Goal: Task Accomplishment & Management: Use online tool/utility

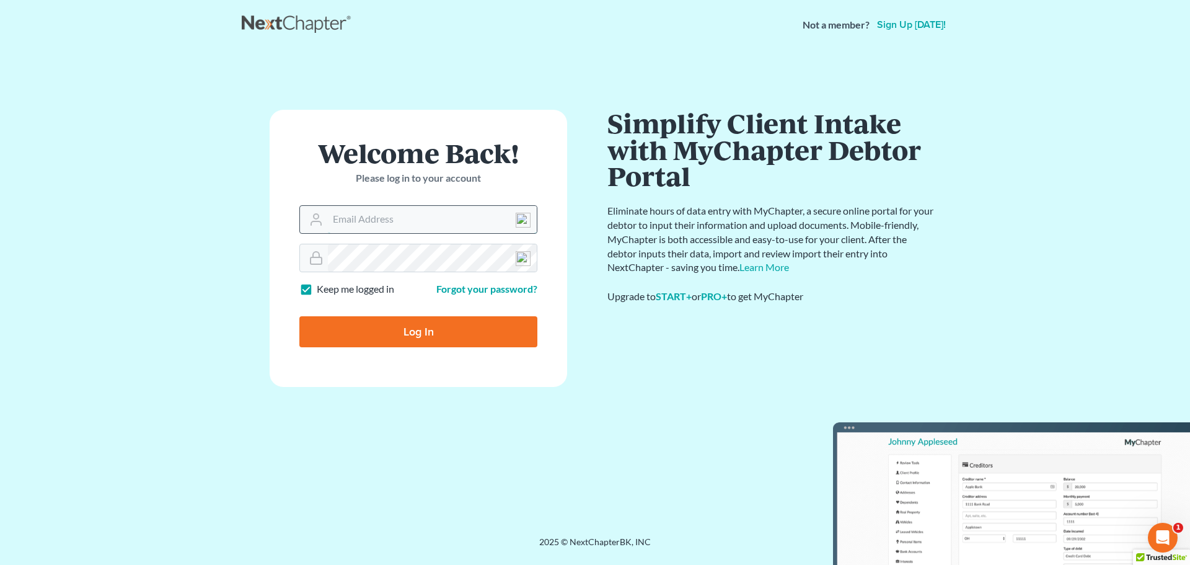
click at [363, 221] on input "Email Address" at bounding box center [432, 219] width 209 height 27
type input "[EMAIL_ADDRESS][DOMAIN_NAME]"
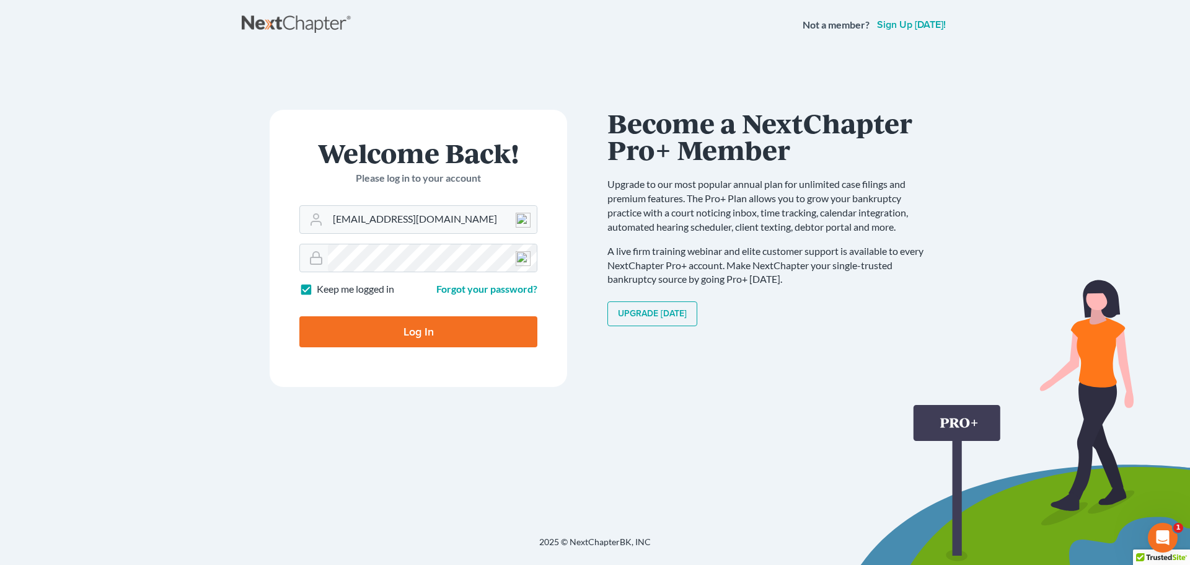
click at [412, 332] on input "Log In" at bounding box center [418, 331] width 238 height 31
type input "Thinking..."
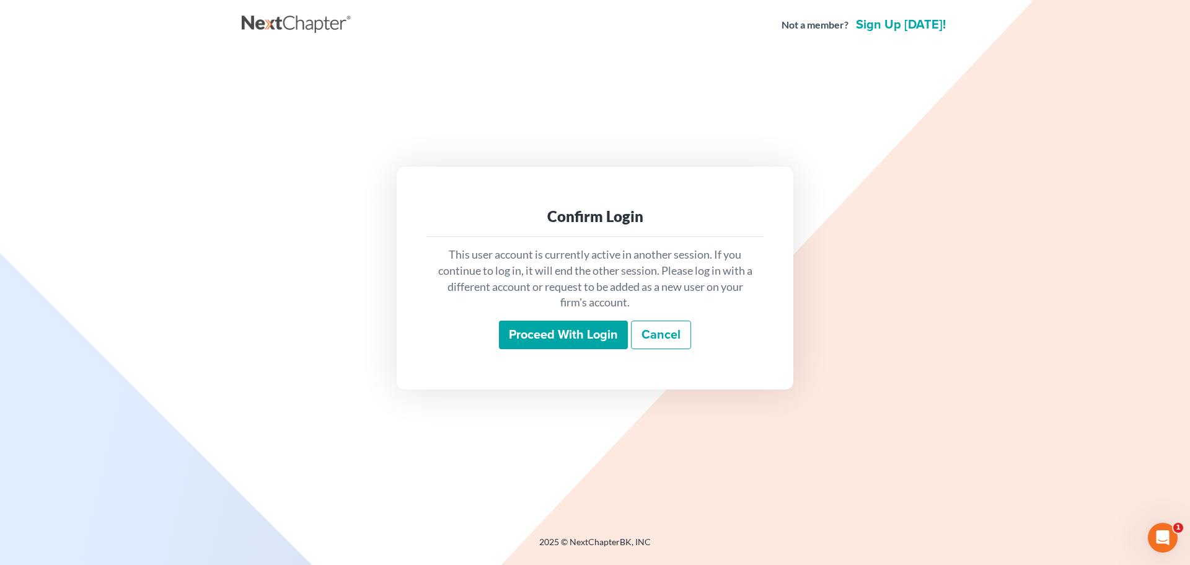
click at [578, 334] on input "Proceed with login" at bounding box center [563, 334] width 129 height 29
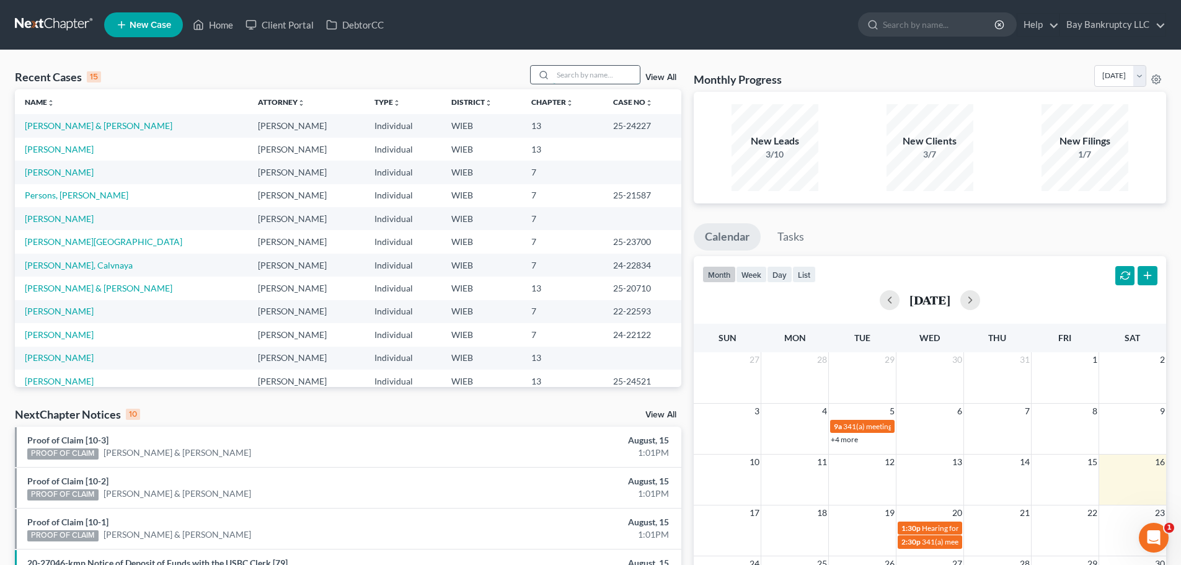
click at [586, 75] on input "search" at bounding box center [596, 75] width 87 height 18
type input "[PERSON_NAME]"
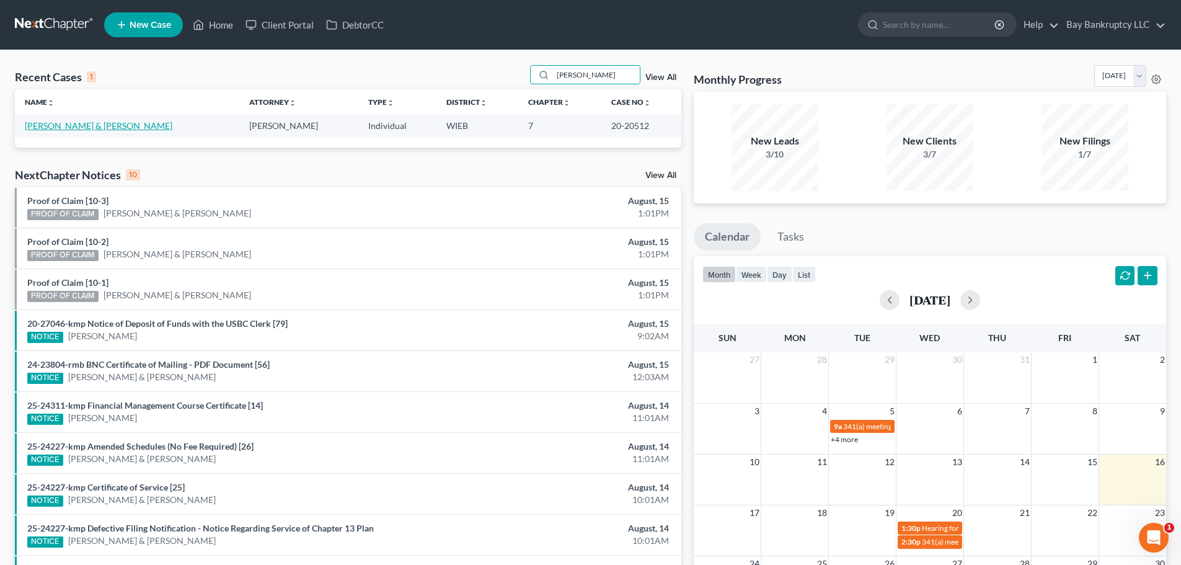
click at [72, 123] on link "[PERSON_NAME] & [PERSON_NAME]" at bounding box center [99, 125] width 148 height 11
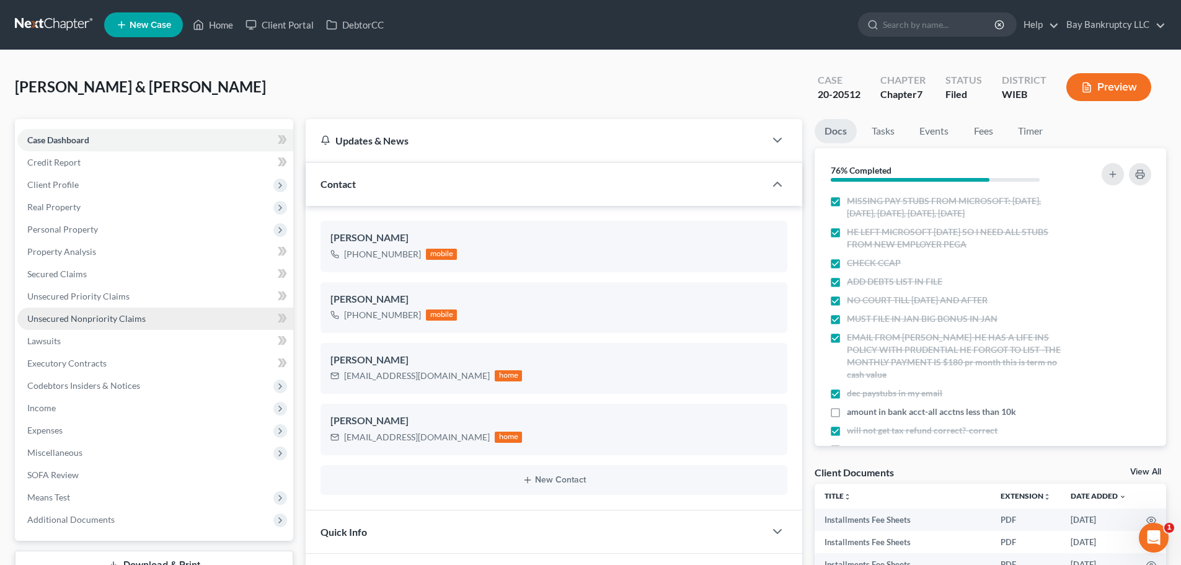
click at [107, 311] on link "Unsecured Nonpriority Claims" at bounding box center [155, 318] width 276 height 22
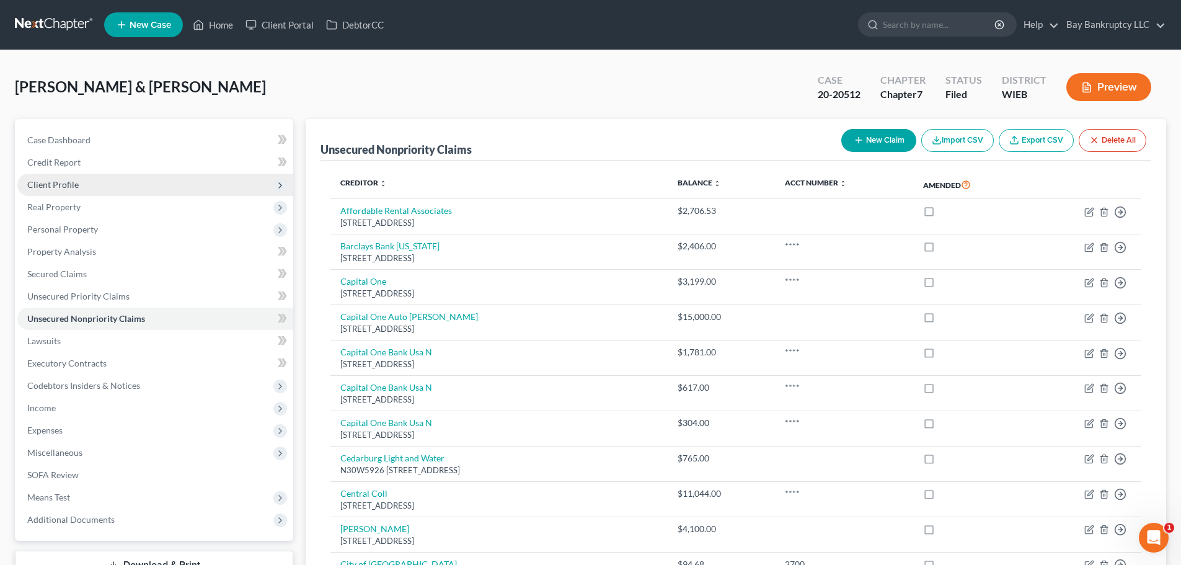
click at [74, 175] on span "Client Profile" at bounding box center [155, 185] width 276 height 22
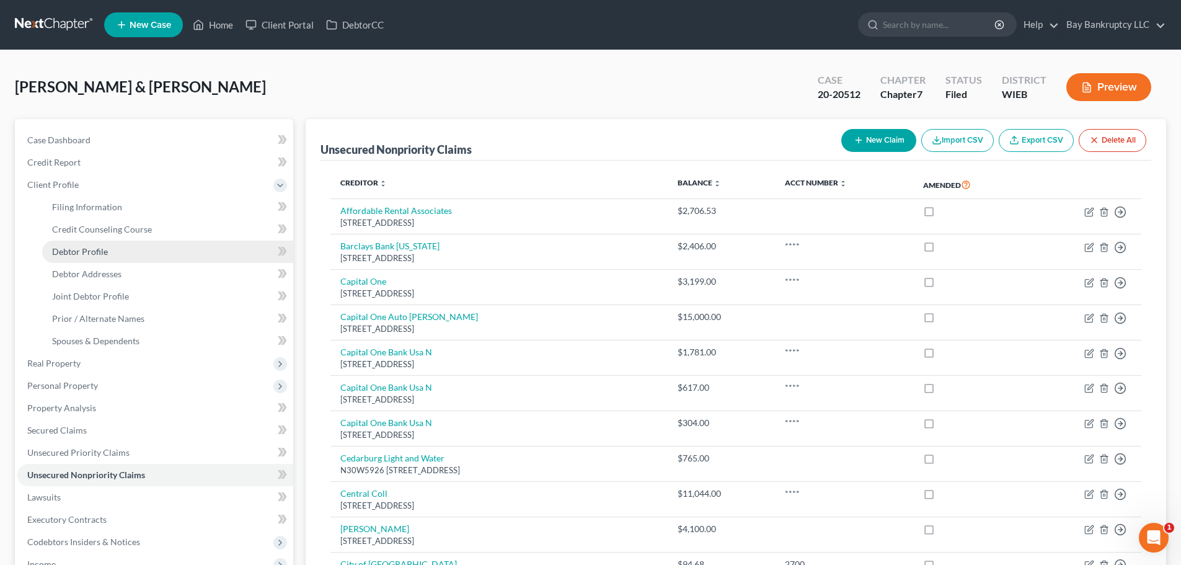
click at [77, 252] on span "Debtor Profile" at bounding box center [80, 251] width 56 height 11
select select "1"
select select "6"
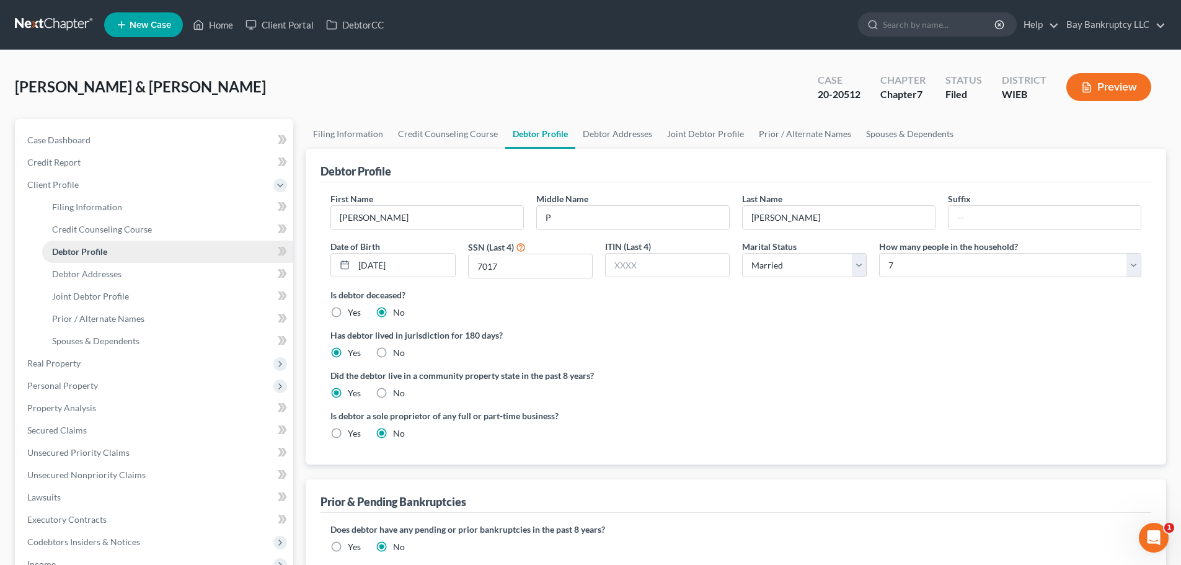
radio input "true"
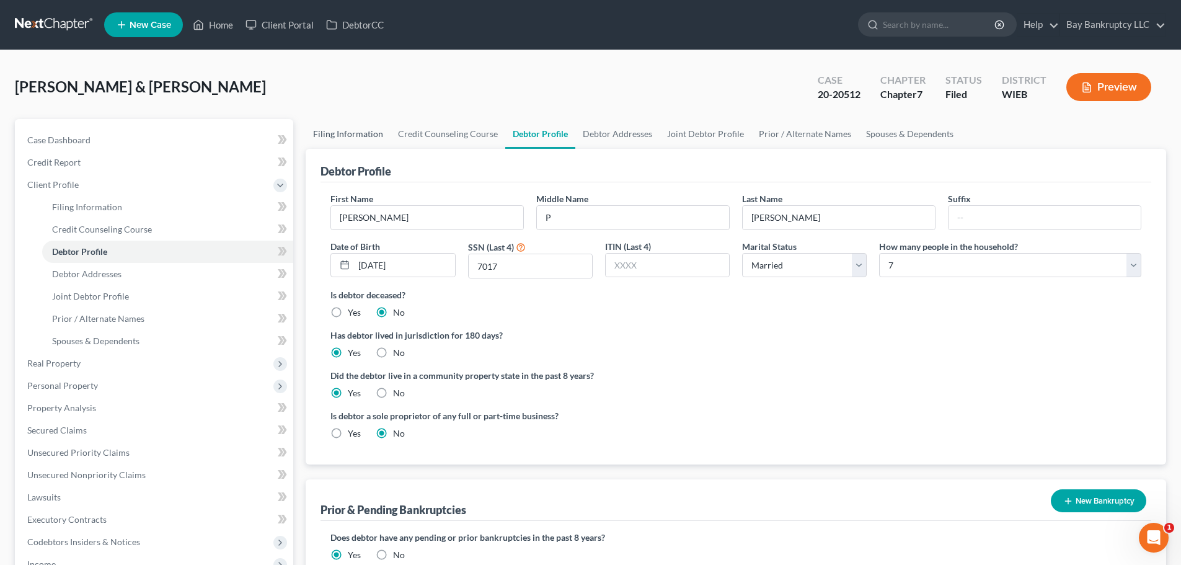
click at [326, 134] on link "Filing Information" at bounding box center [348, 134] width 85 height 30
select select "1"
select select "0"
select select "90"
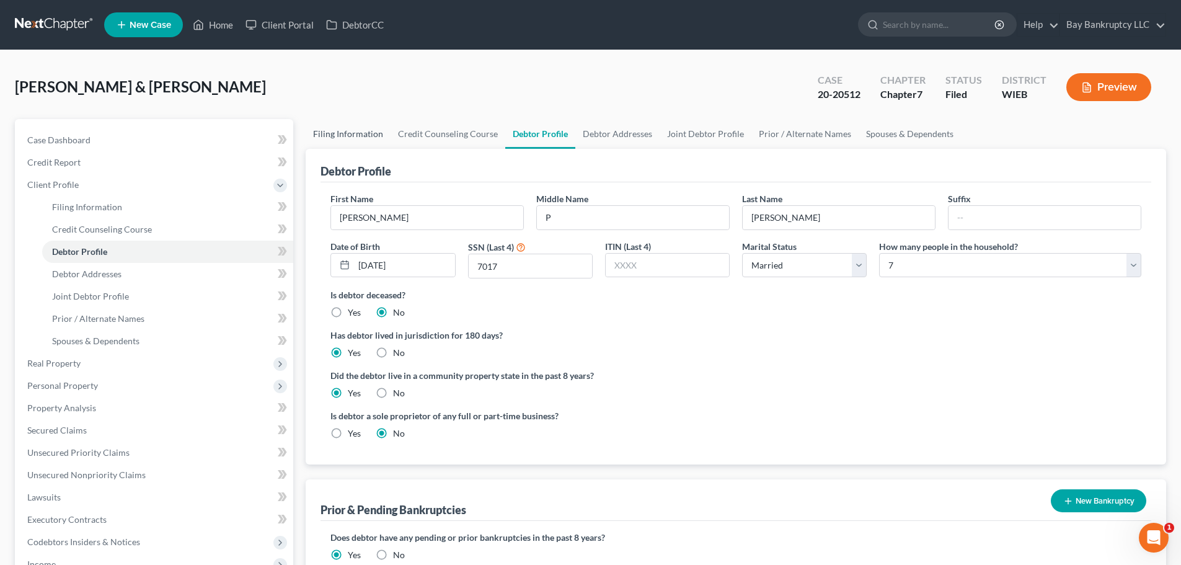
select select "0"
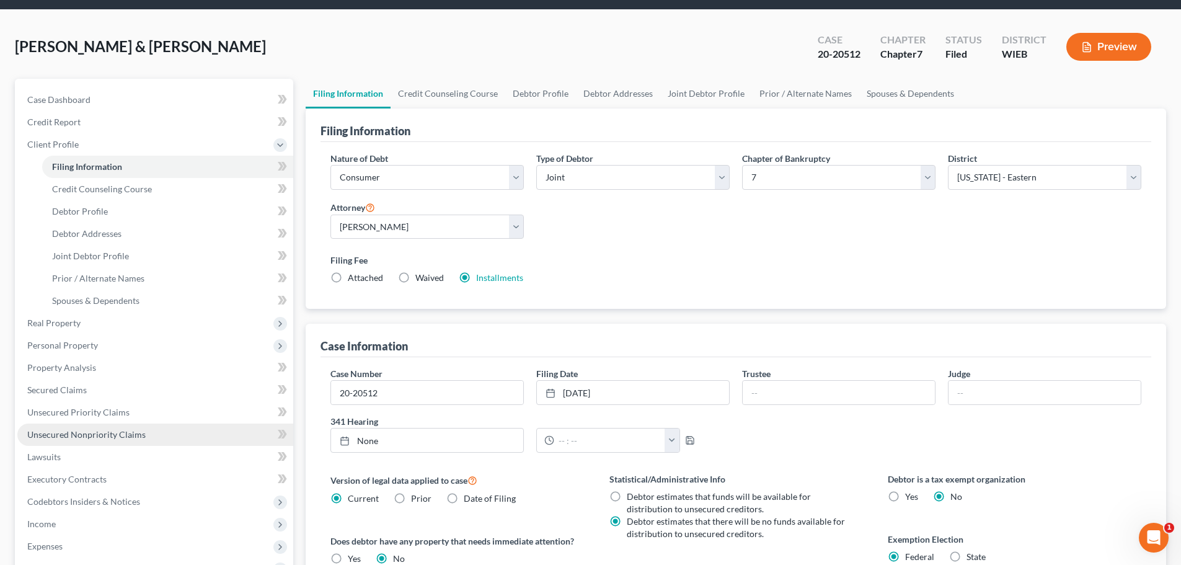
scroll to position [62, 0]
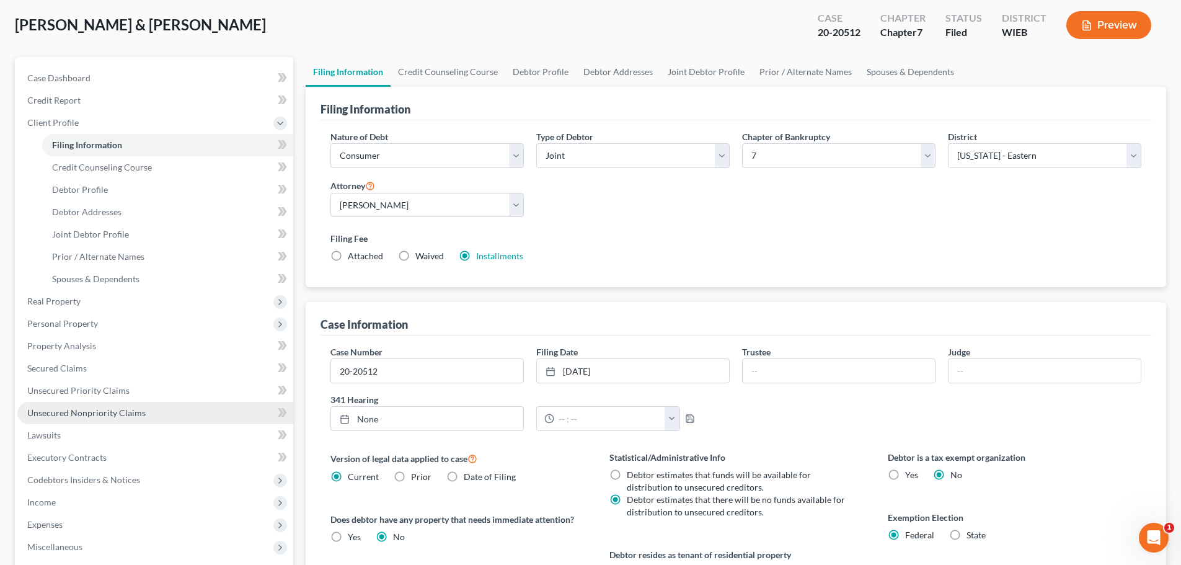
click at [131, 407] on span "Unsecured Nonpriority Claims" at bounding box center [86, 412] width 118 height 11
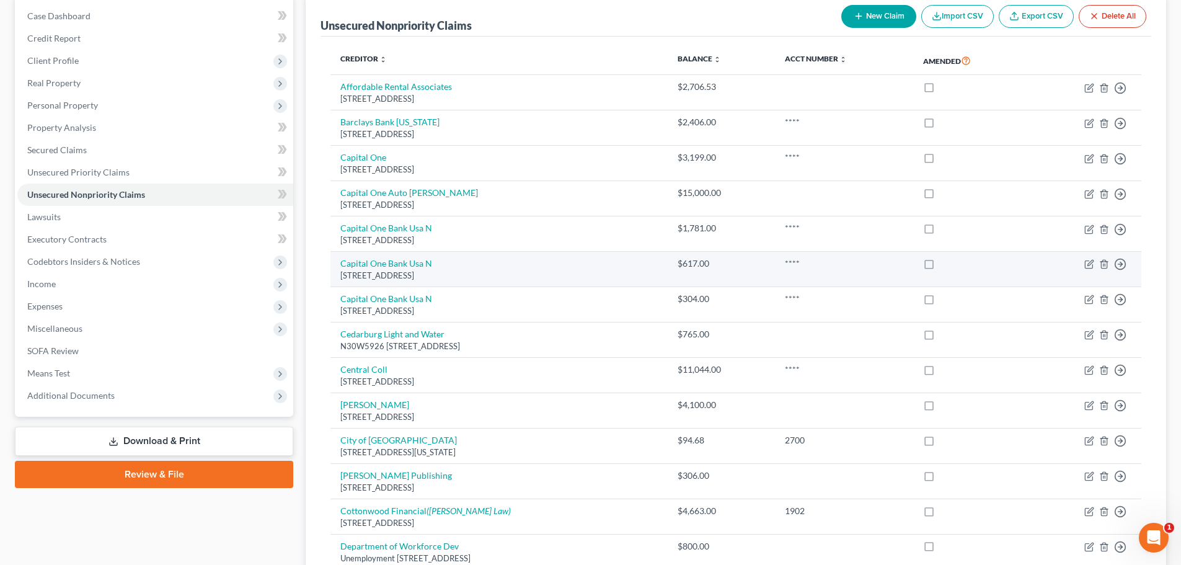
scroll to position [186, 0]
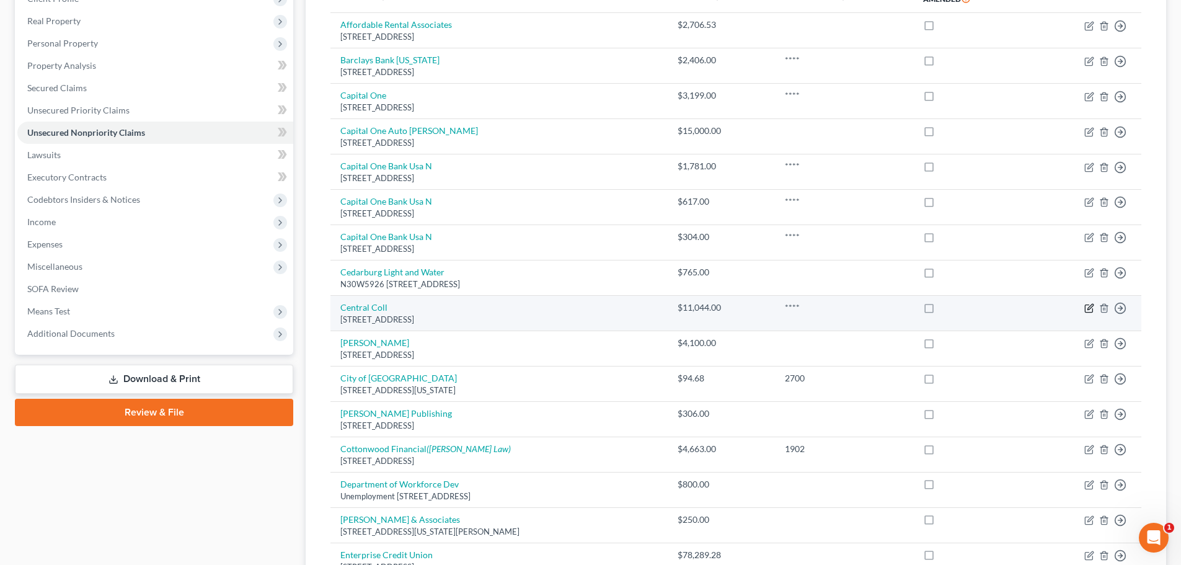
click at [1089, 306] on icon "button" at bounding box center [1089, 308] width 10 height 10
select select "52"
select select "0"
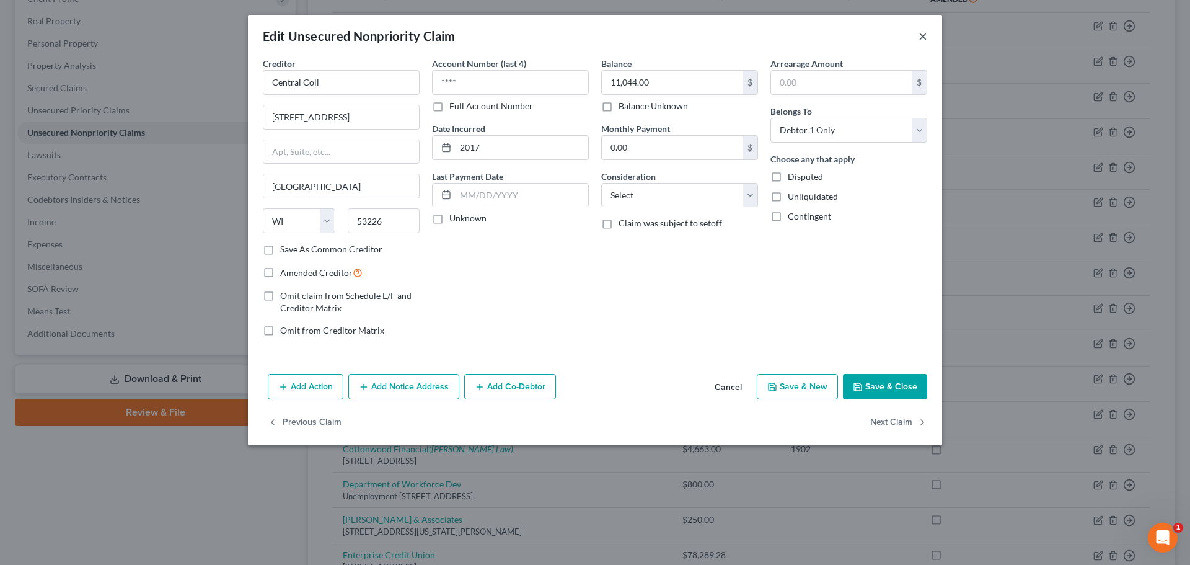
click at [921, 37] on button "×" at bounding box center [923, 36] width 9 height 15
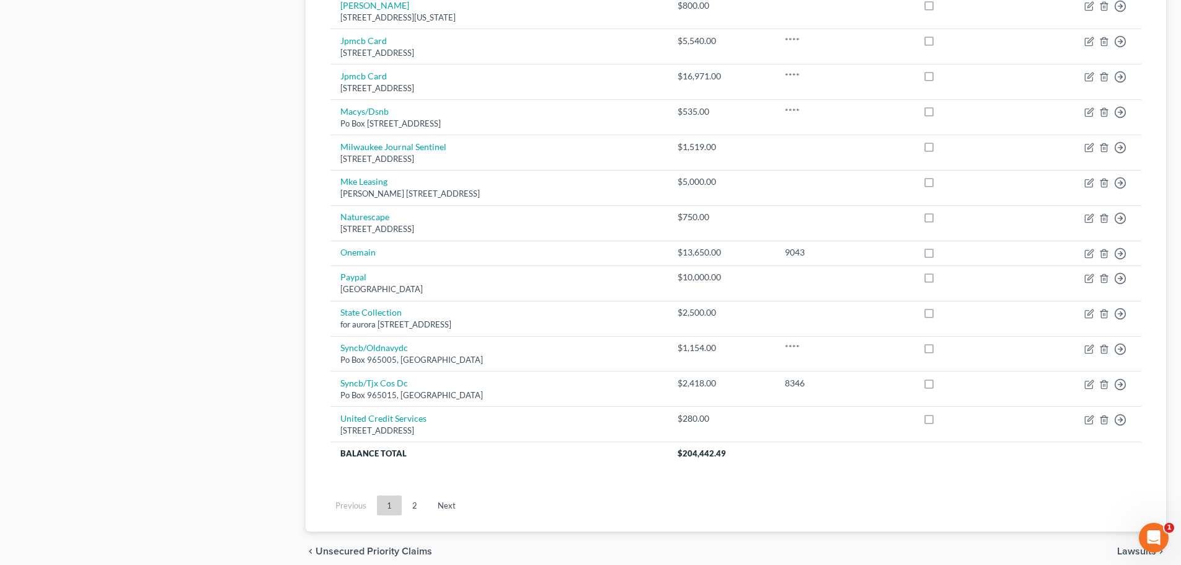
scroll to position [859, 0]
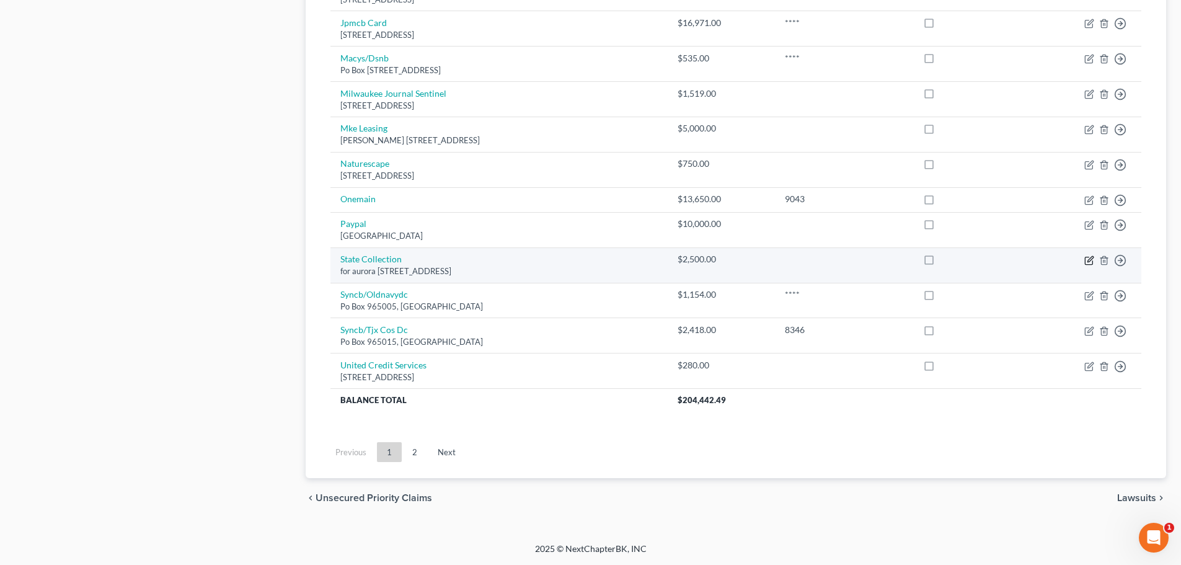
click at [1090, 260] on icon "button" at bounding box center [1090, 259] width 6 height 6
select select "52"
select select "14"
select select "2"
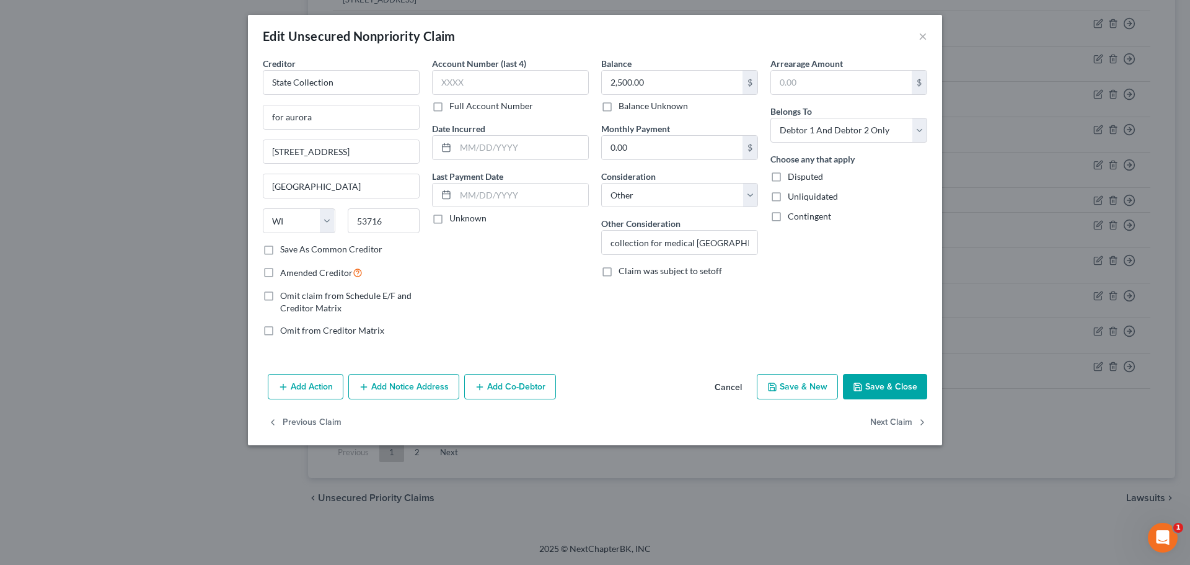
click at [871, 386] on button "Save & Close" at bounding box center [885, 387] width 84 height 26
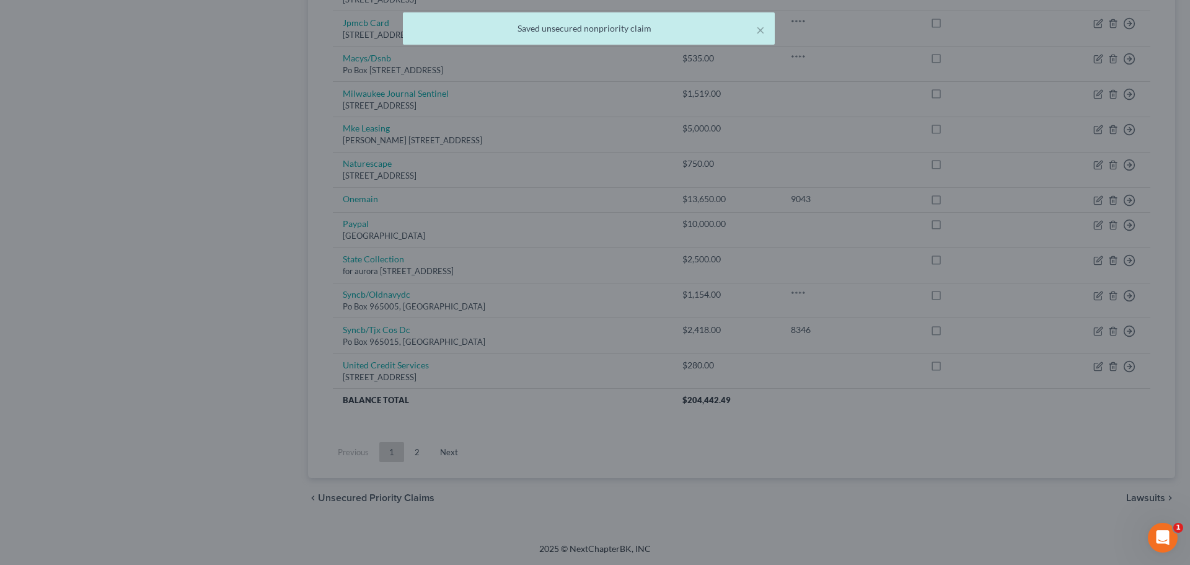
type input "0"
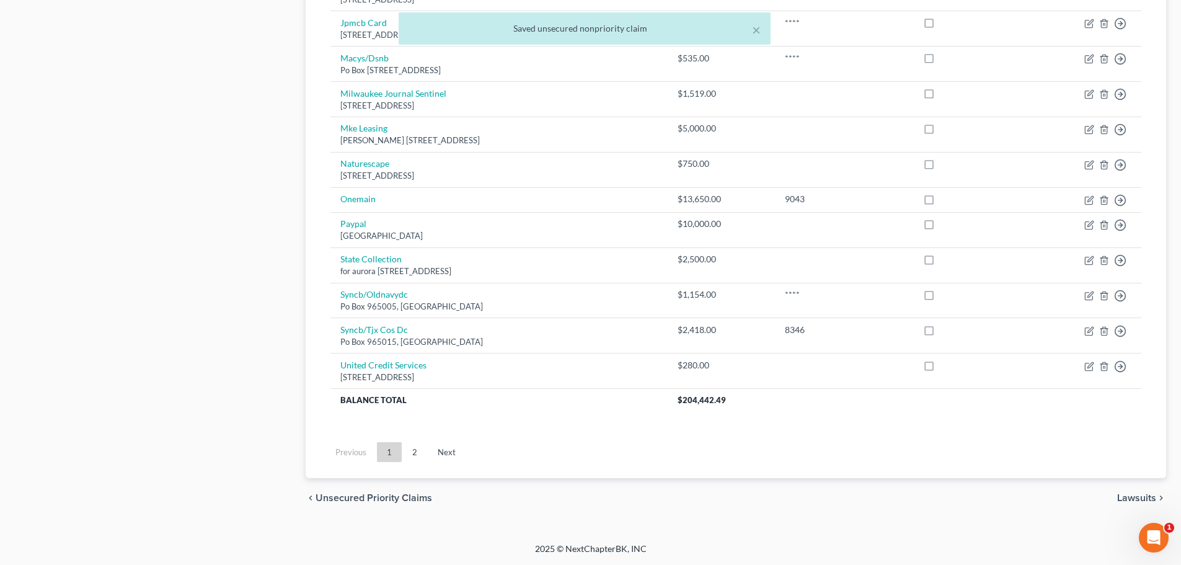
drag, startPoint x: 405, startPoint y: 450, endPoint x: 604, endPoint y: 361, distance: 217.8
click at [405, 450] on link "2" at bounding box center [414, 452] width 25 height 20
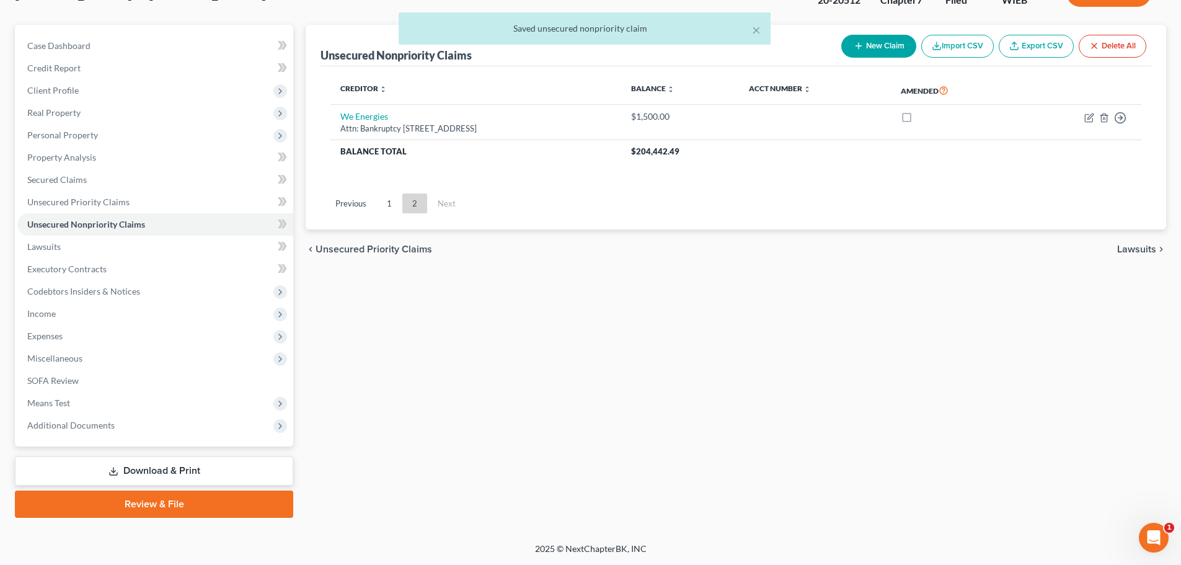
scroll to position [94, 0]
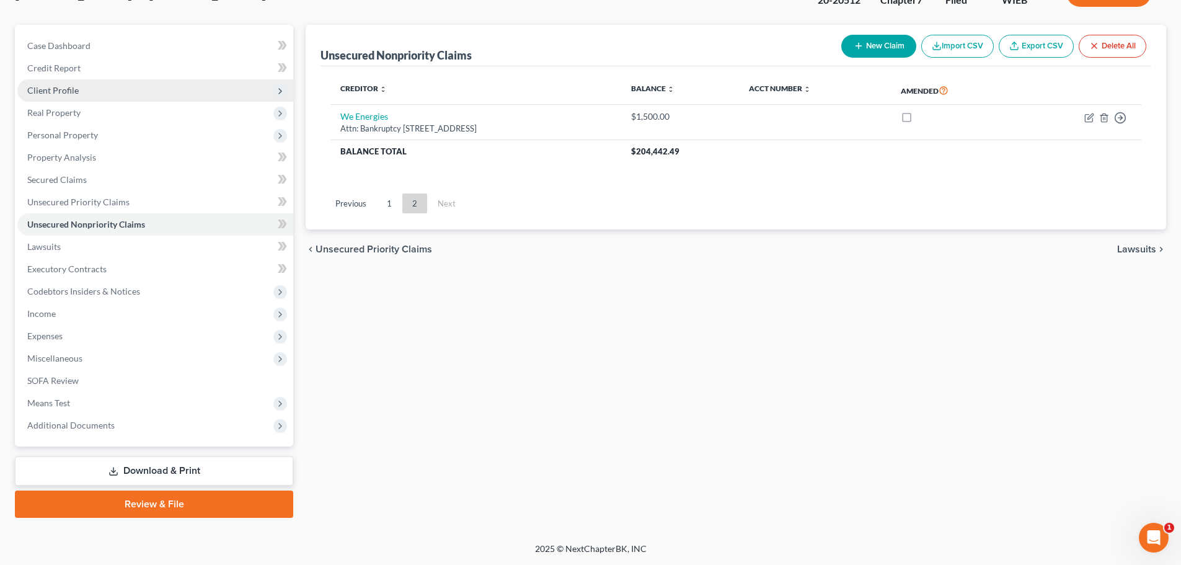
click at [73, 87] on span "Client Profile" at bounding box center [52, 90] width 51 height 11
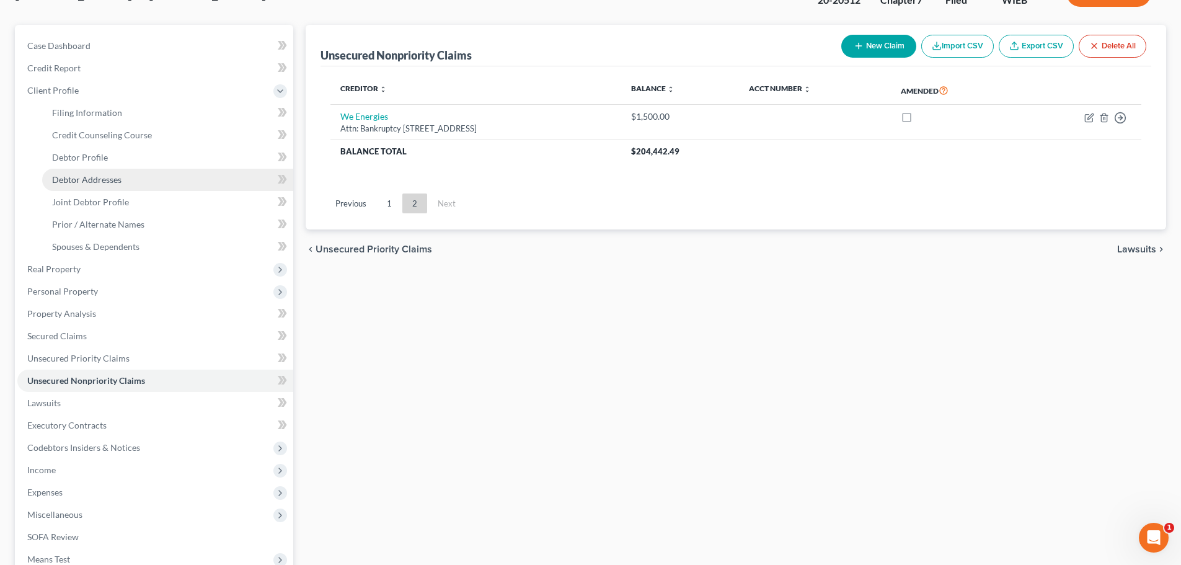
click at [94, 175] on span "Debtor Addresses" at bounding box center [86, 179] width 69 height 11
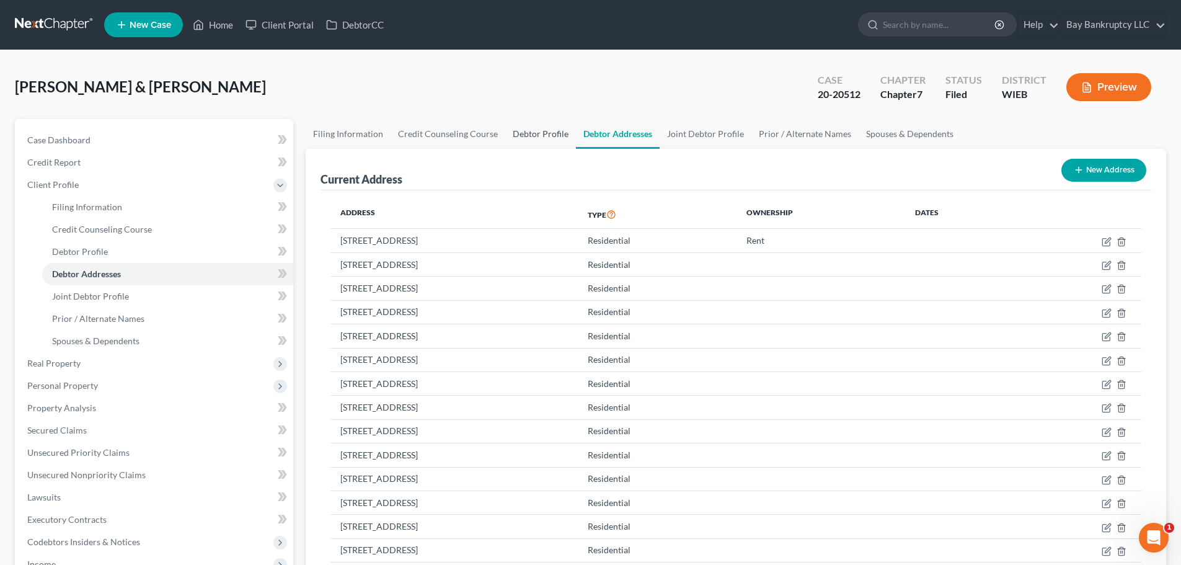
click at [526, 136] on link "Debtor Profile" at bounding box center [540, 134] width 71 height 30
select select "1"
select select "6"
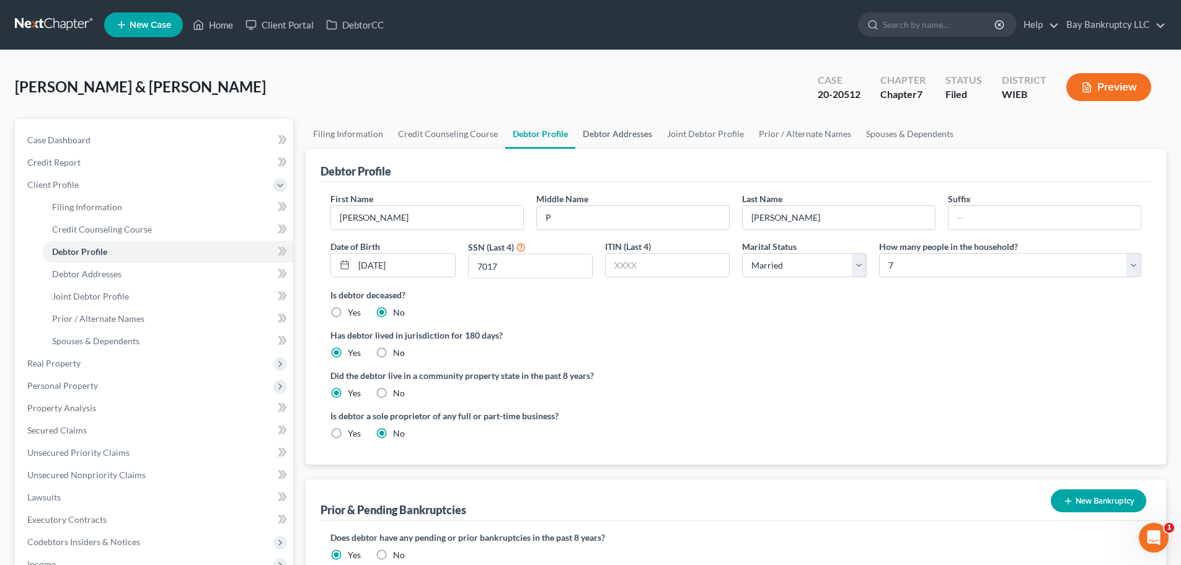
click at [615, 133] on link "Debtor Addresses" at bounding box center [617, 134] width 84 height 30
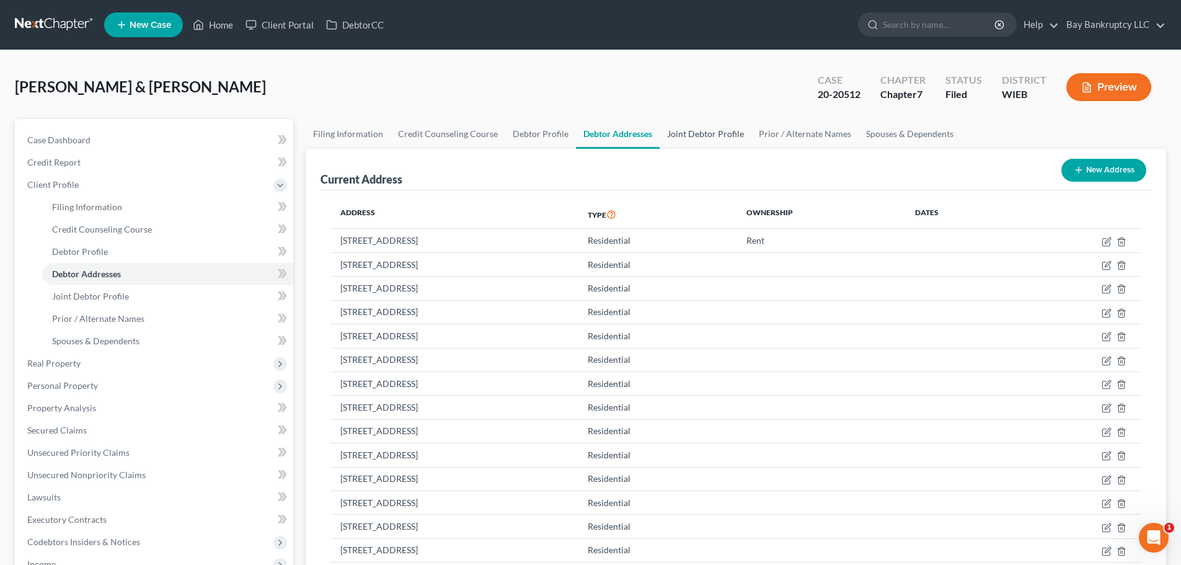
click at [672, 131] on link "Joint Debtor Profile" at bounding box center [705, 134] width 92 height 30
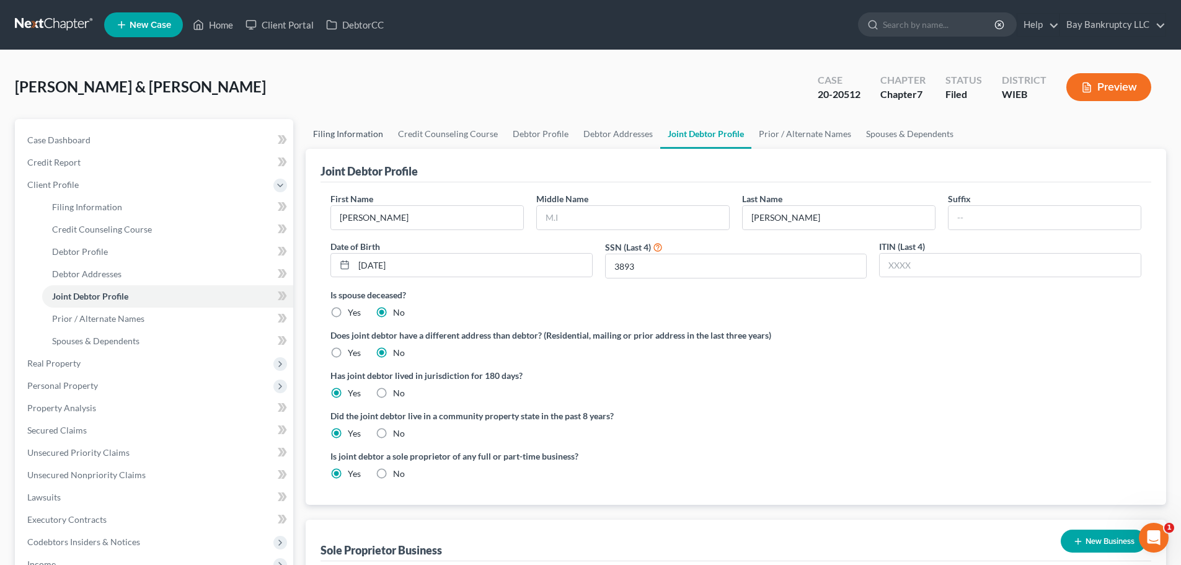
click at [337, 134] on link "Filing Information" at bounding box center [348, 134] width 85 height 30
select select "1"
select select "0"
select select "90"
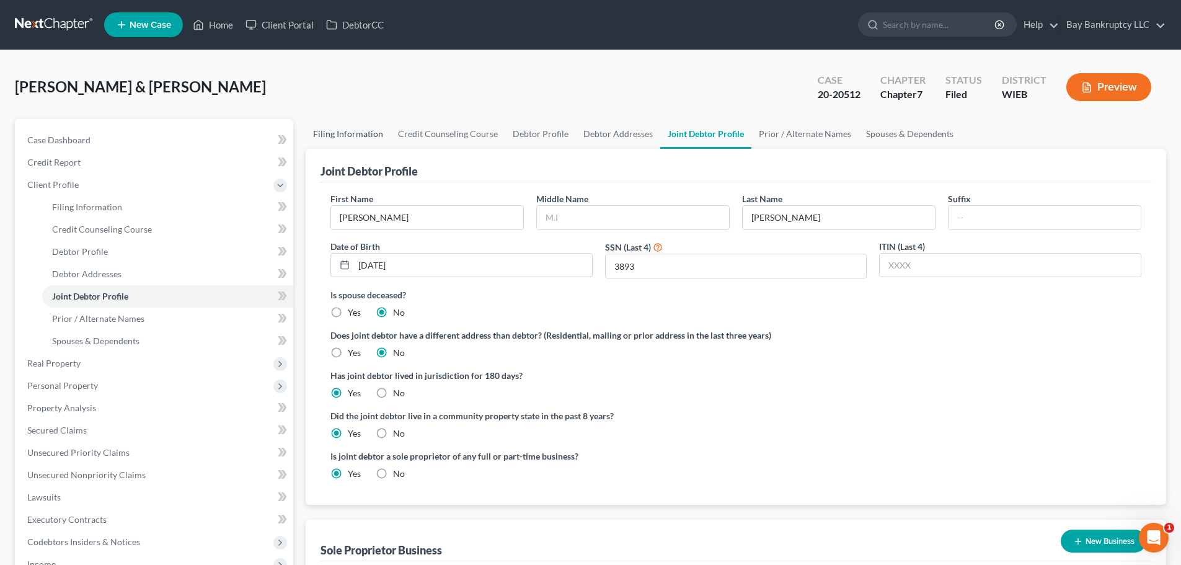
select select "0"
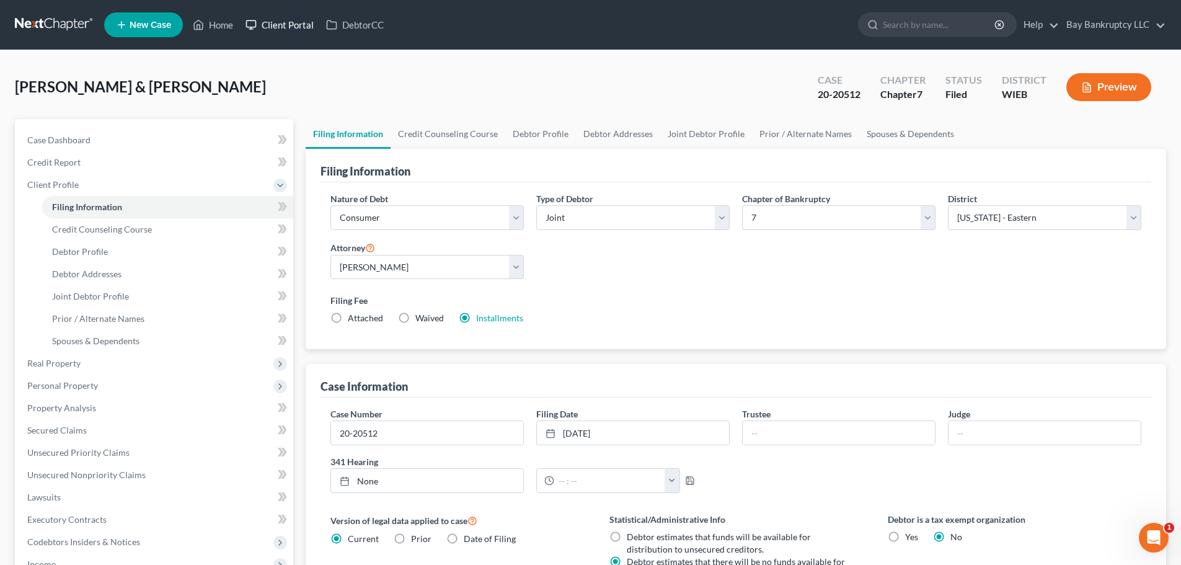
drag, startPoint x: 278, startPoint y: 21, endPoint x: 355, endPoint y: 90, distance: 103.6
click at [278, 21] on link "Client Portal" at bounding box center [279, 25] width 81 height 22
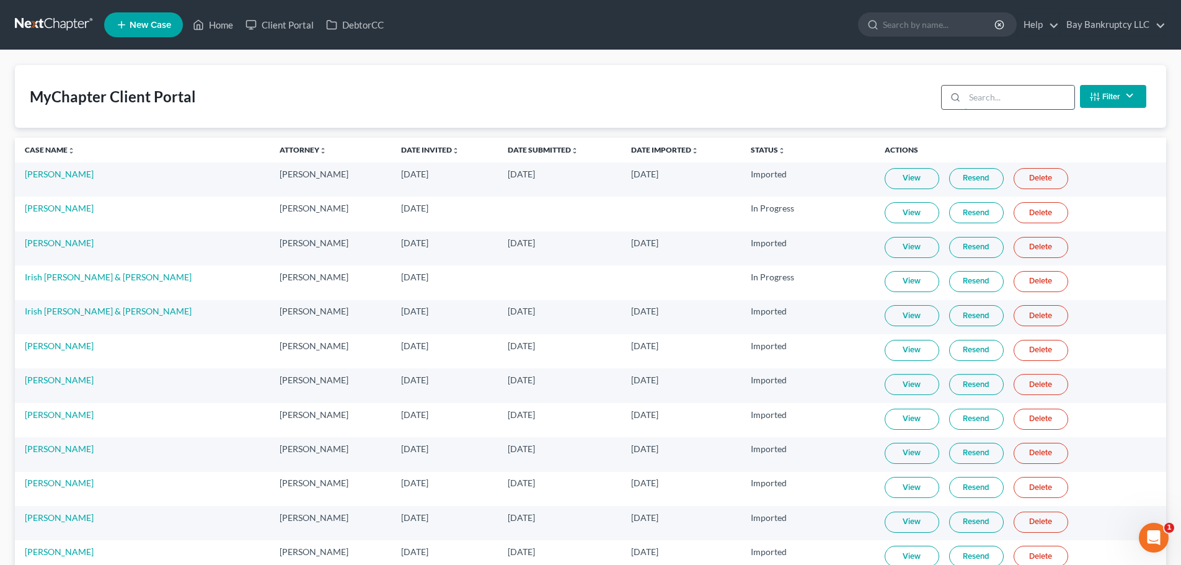
click at [992, 95] on input "search" at bounding box center [1019, 98] width 110 height 24
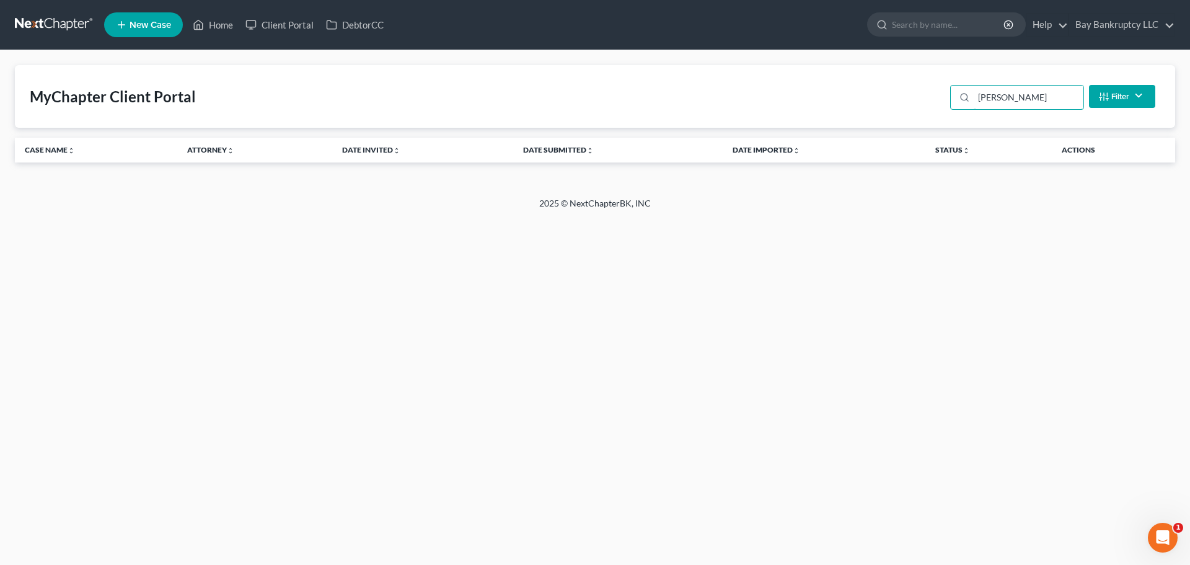
drag, startPoint x: 1044, startPoint y: 101, endPoint x: 932, endPoint y: 119, distance: 113.0
click at [932, 119] on div "MyChapter Client Portal [PERSON_NAME] Filter Status Filter... Invited In Progre…" at bounding box center [595, 96] width 1160 height 63
type input "[PERSON_NAME]"
click at [220, 24] on link "Home" at bounding box center [213, 25] width 53 height 22
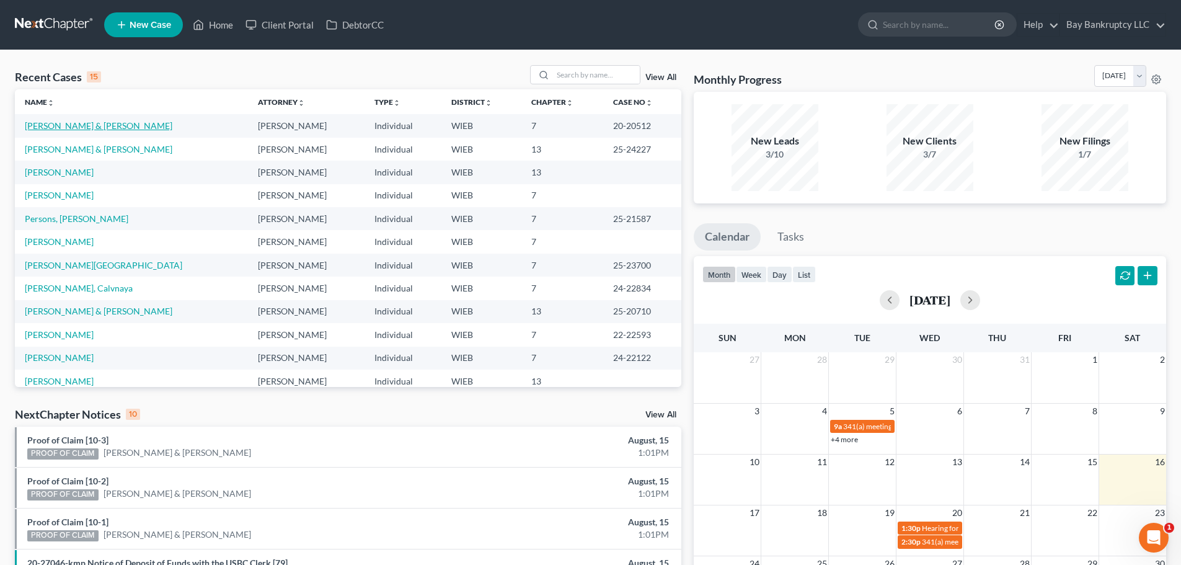
click at [67, 121] on link "[PERSON_NAME] & [PERSON_NAME]" at bounding box center [99, 125] width 148 height 11
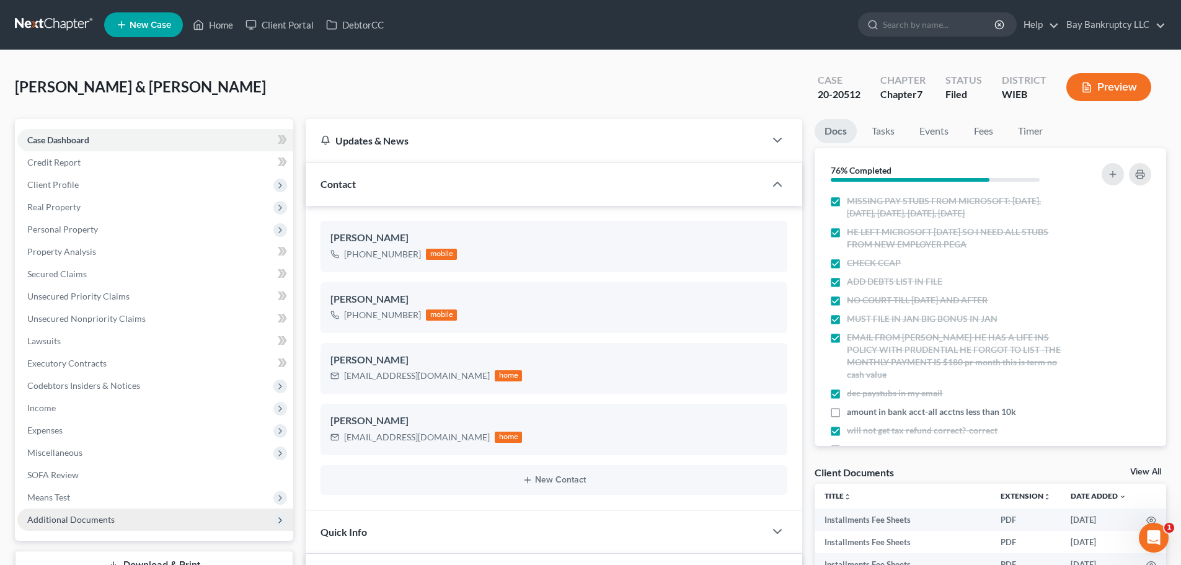
scroll to position [248, 0]
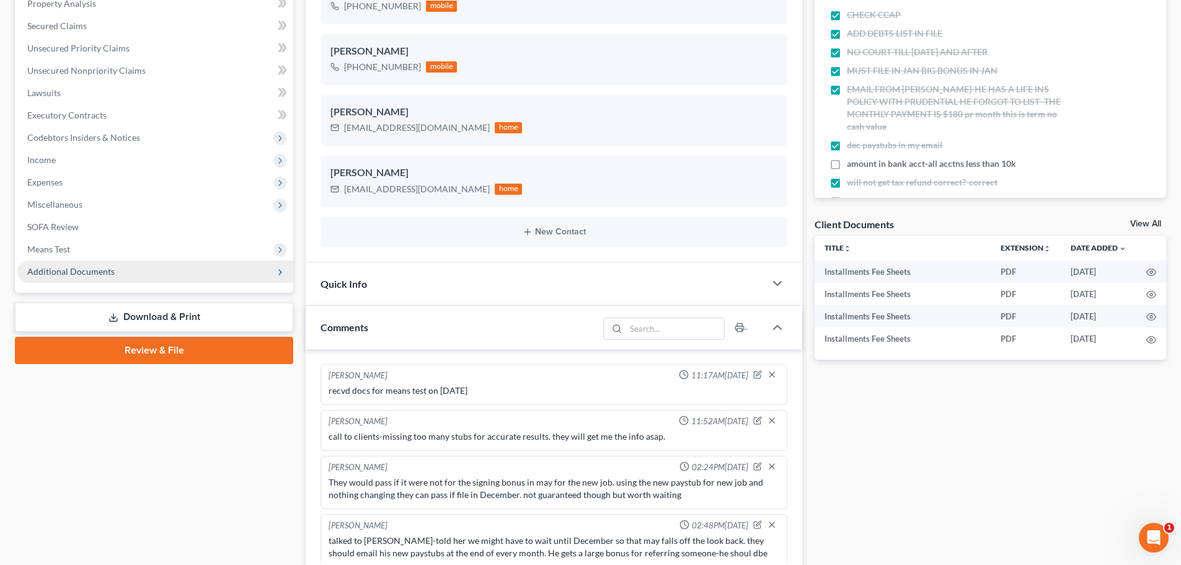
click at [94, 273] on span "Additional Documents" at bounding box center [70, 271] width 87 height 11
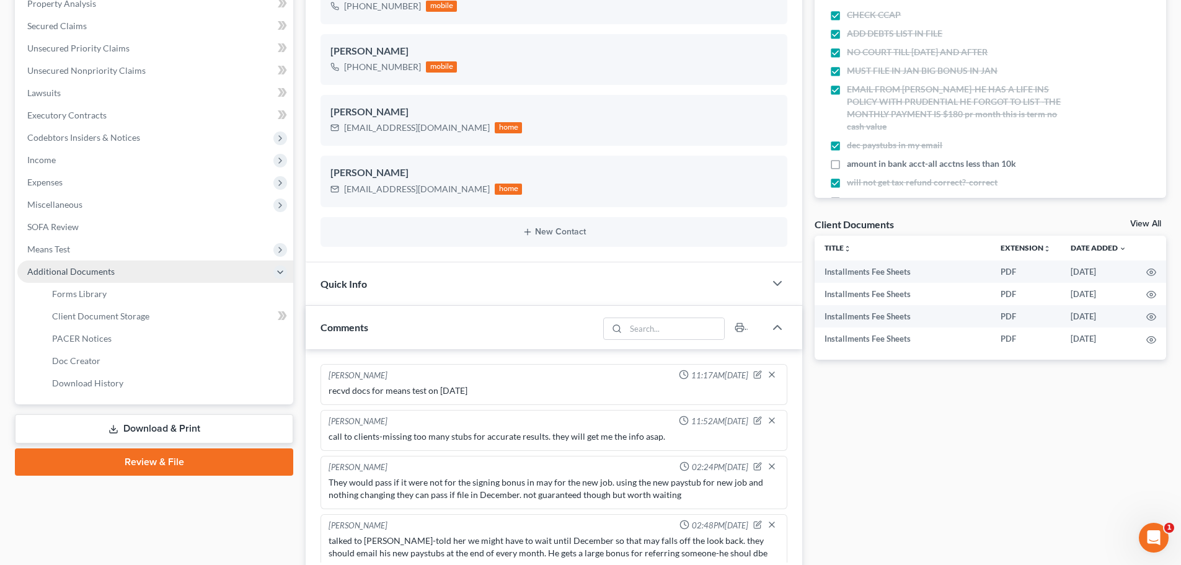
scroll to position [630, 0]
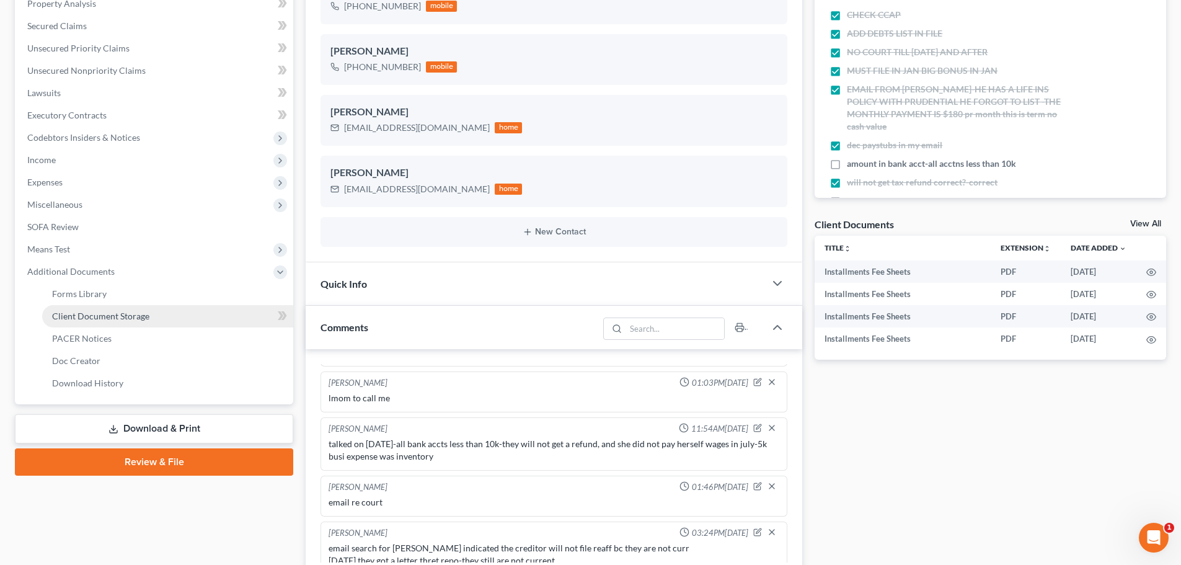
click at [151, 315] on link "Client Document Storage" at bounding box center [167, 316] width 251 height 22
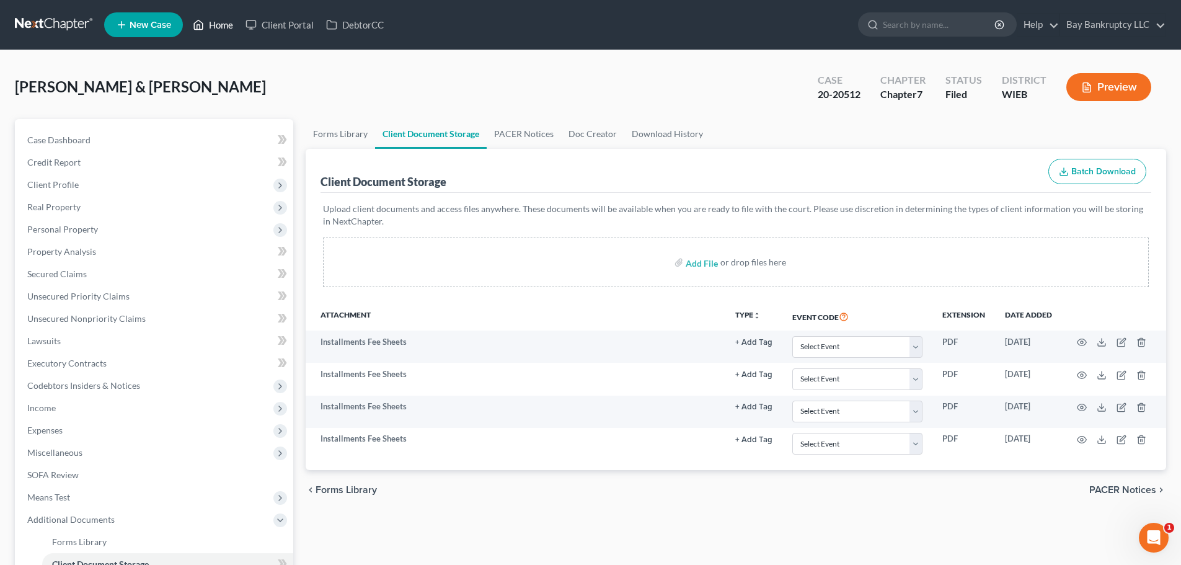
click at [209, 26] on link "Home" at bounding box center [213, 25] width 53 height 22
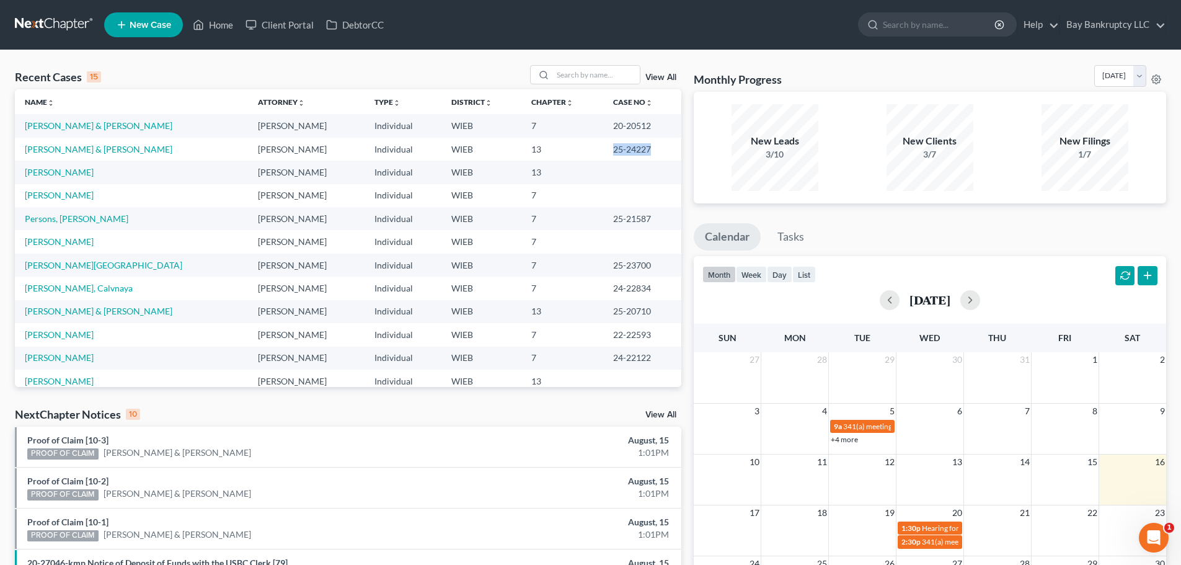
drag, startPoint x: 585, startPoint y: 151, endPoint x: 625, endPoint y: 155, distance: 40.5
click at [625, 155] on td "25-24227" at bounding box center [642, 149] width 78 height 23
copy td "25-24227"
click at [68, 152] on link "[PERSON_NAME] & [PERSON_NAME]" at bounding box center [99, 149] width 148 height 11
select select "4"
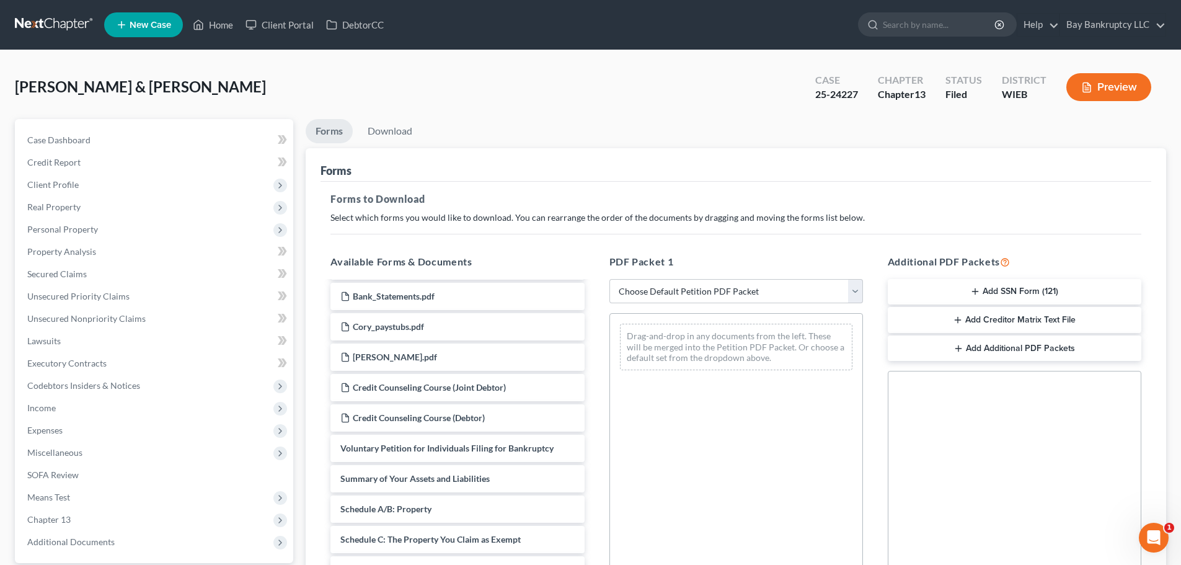
scroll to position [558, 0]
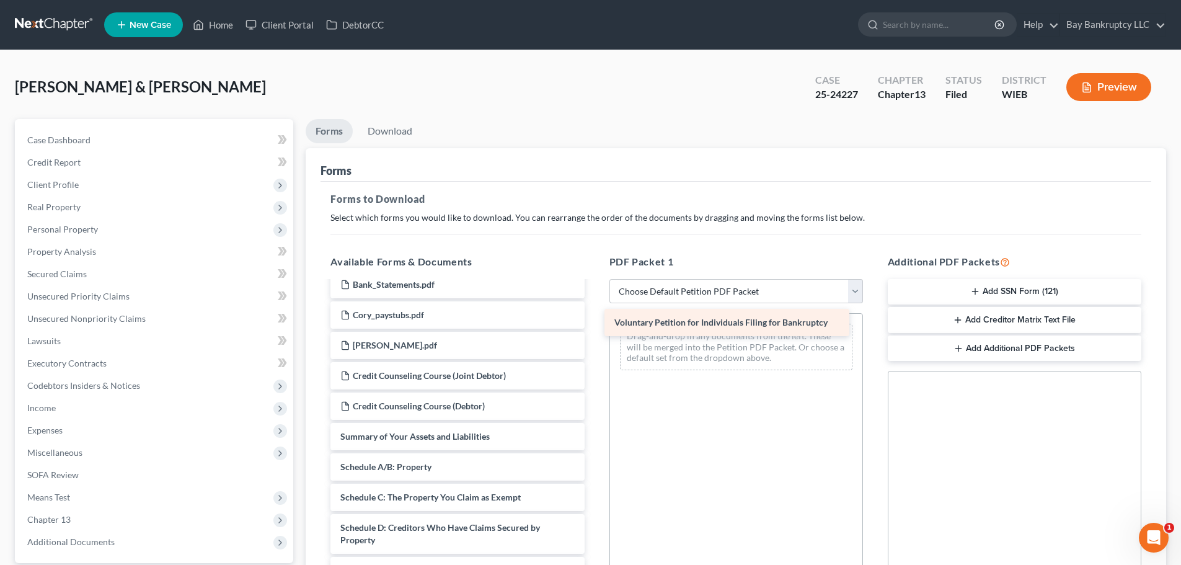
drag, startPoint x: 454, startPoint y: 433, endPoint x: 728, endPoint y: 319, distance: 296.7
click at [594, 319] on div "Voluntary Petition for Individuals Filing for Bankruptcy Installments Fee Sheet…" at bounding box center [456, 348] width 273 height 1249
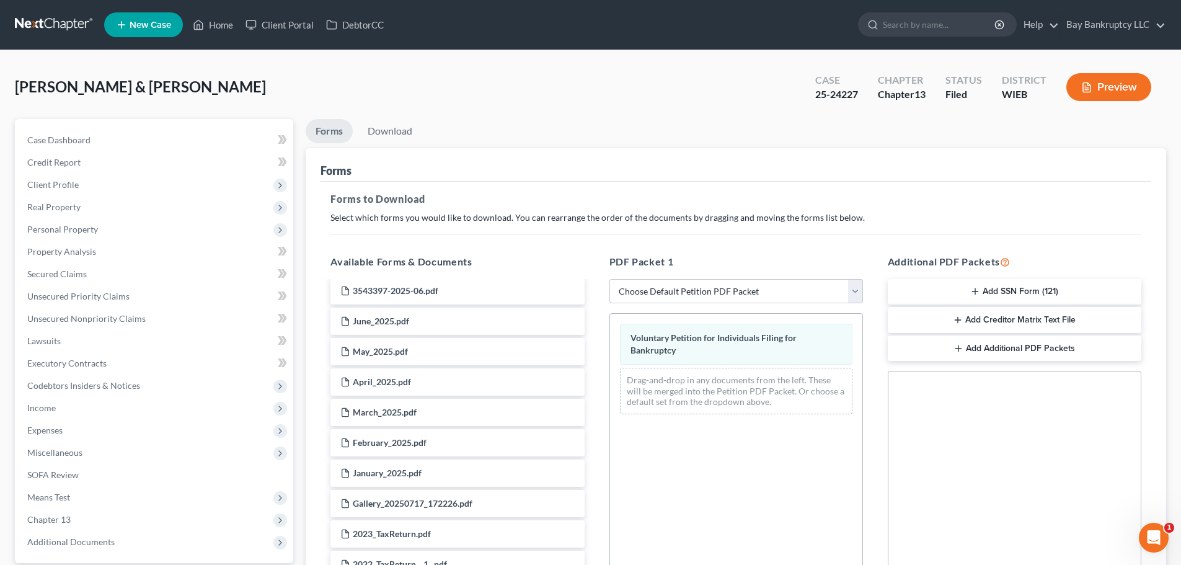
scroll to position [0, 0]
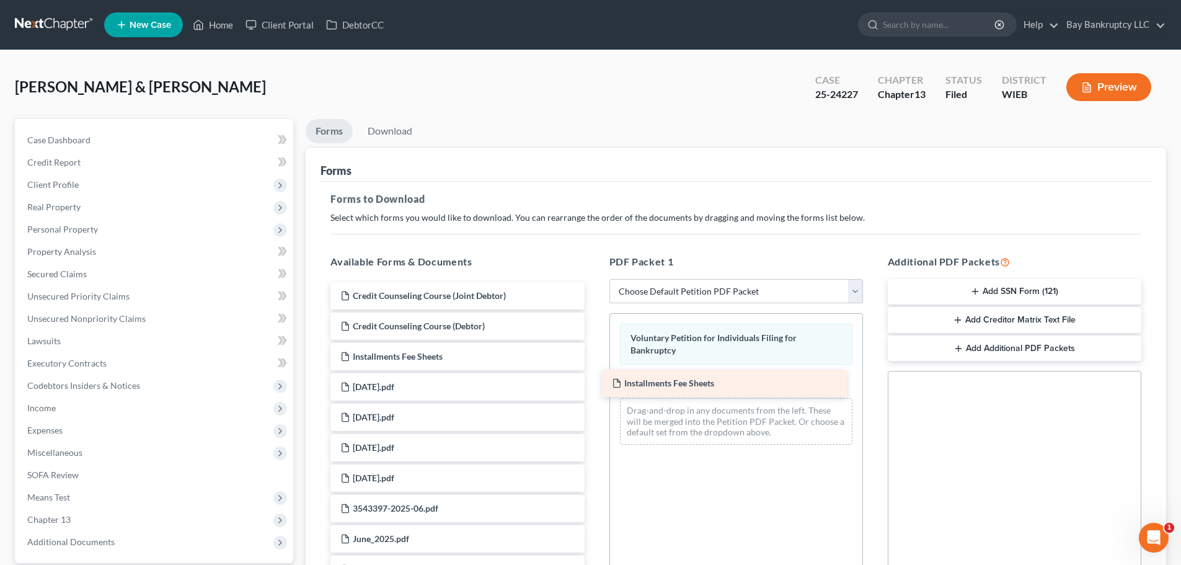
drag, startPoint x: 465, startPoint y: 294, endPoint x: 736, endPoint y: 382, distance: 285.2
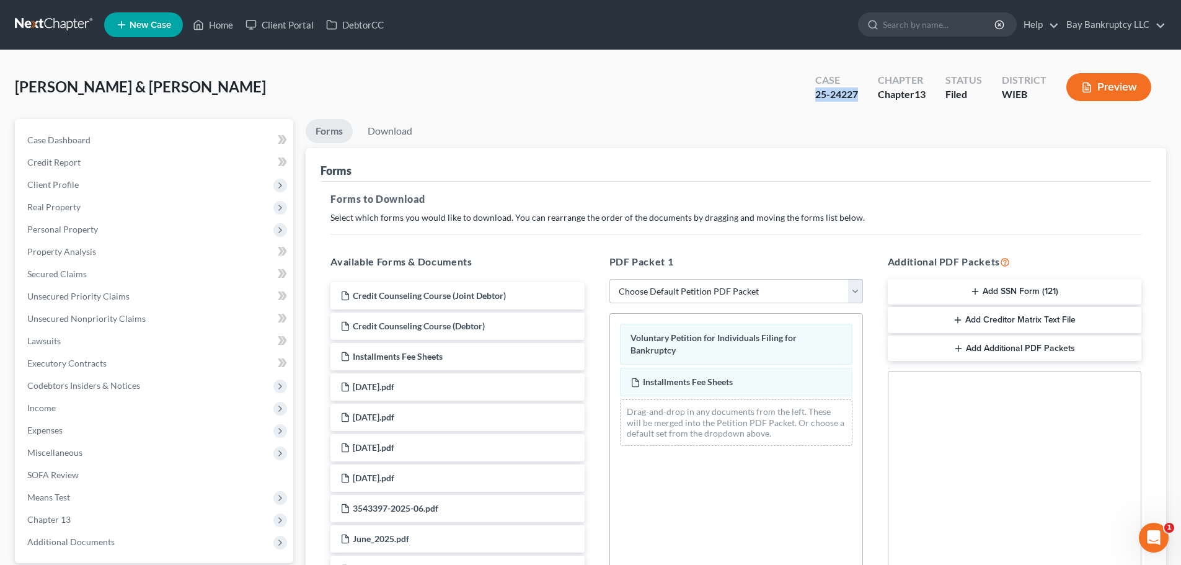
drag, startPoint x: 814, startPoint y: 95, endPoint x: 858, endPoint y: 100, distance: 44.3
click at [858, 100] on div "Case 25-24227" at bounding box center [836, 88] width 63 height 37
copy div "25-24227"
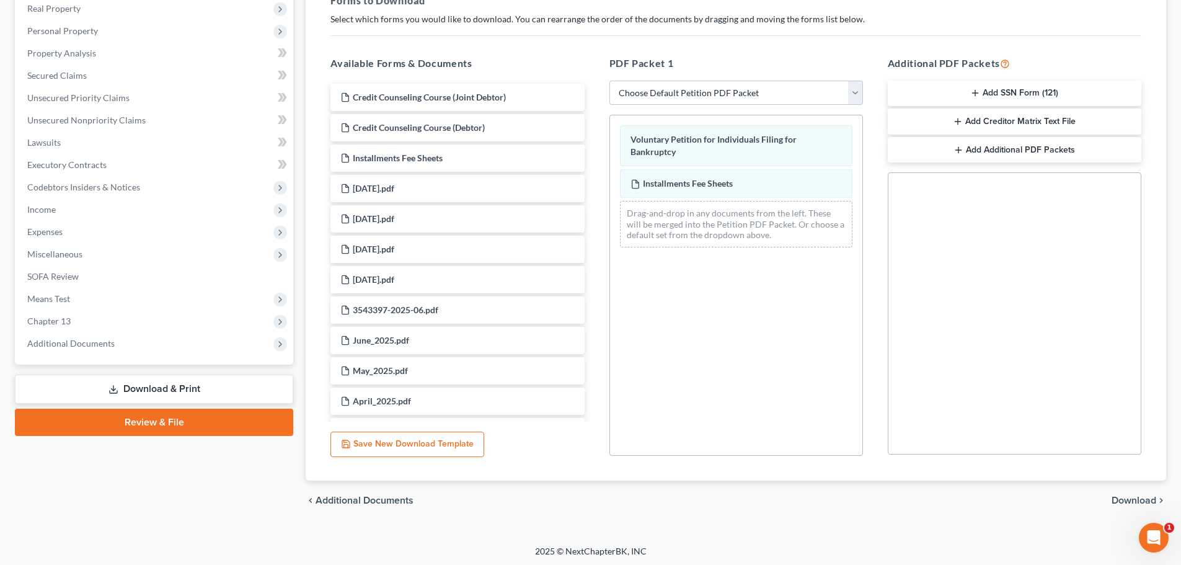
scroll to position [201, 0]
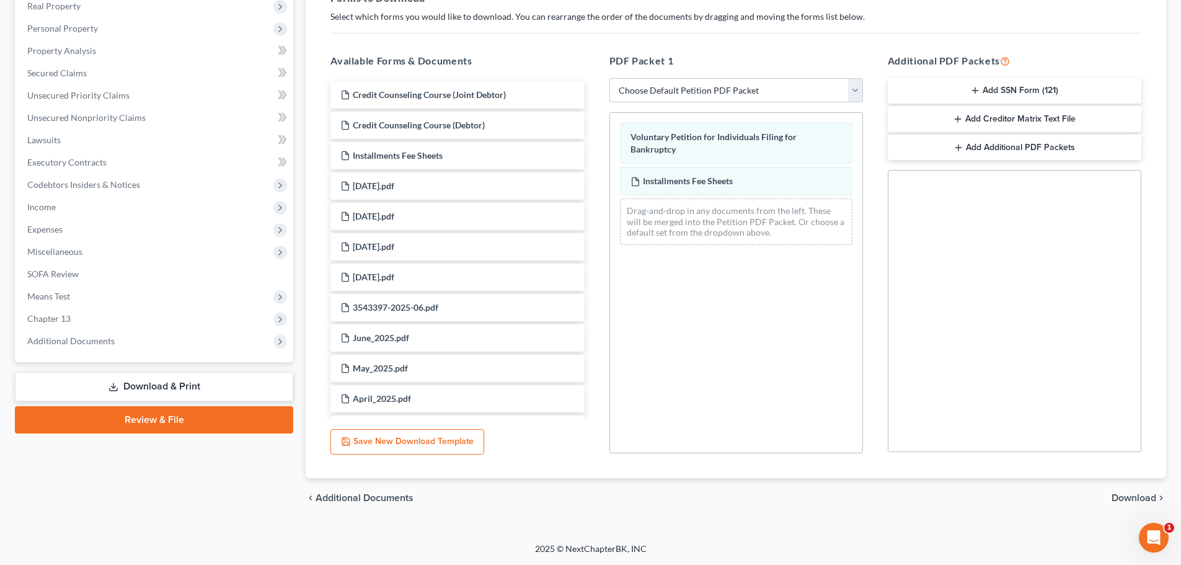
click at [1125, 494] on span "Download" at bounding box center [1133, 498] width 45 height 10
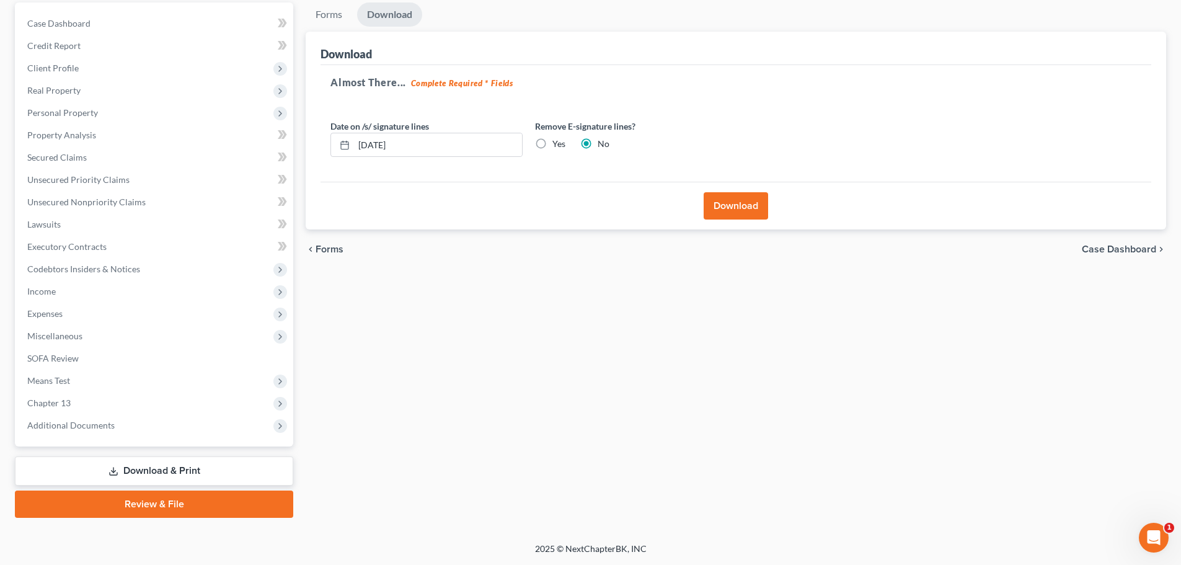
scroll to position [117, 0]
click at [367, 145] on input "[DATE]" at bounding box center [438, 145] width 168 height 24
click at [381, 144] on input "[DATE]" at bounding box center [438, 145] width 168 height 24
click at [381, 148] on input "07/02/202" at bounding box center [438, 145] width 168 height 24
click at [407, 141] on input "07/24/202" at bounding box center [438, 145] width 168 height 24
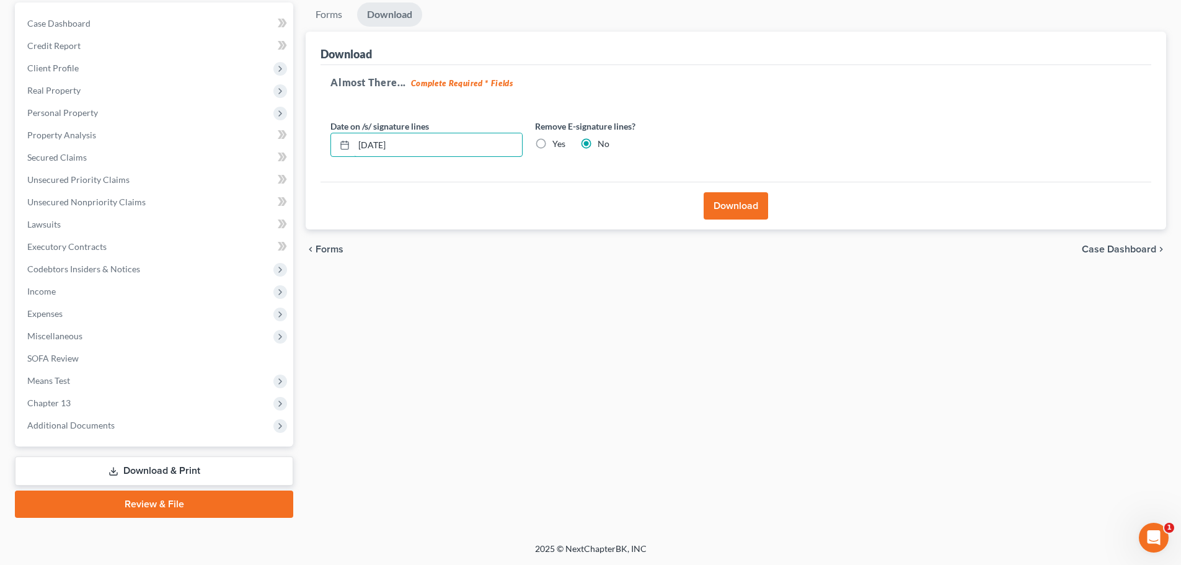
type input "[DATE]"
click at [744, 203] on button "Download" at bounding box center [735, 205] width 64 height 27
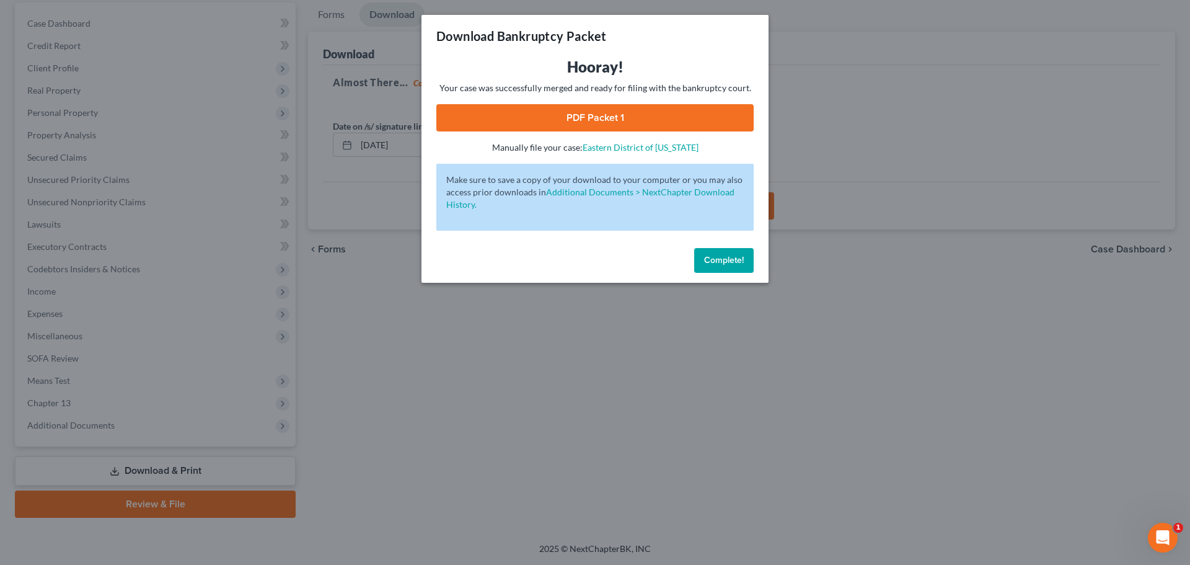
click at [596, 119] on link "PDF Packet 1" at bounding box center [594, 117] width 317 height 27
click at [737, 262] on span "Complete!" at bounding box center [724, 260] width 40 height 11
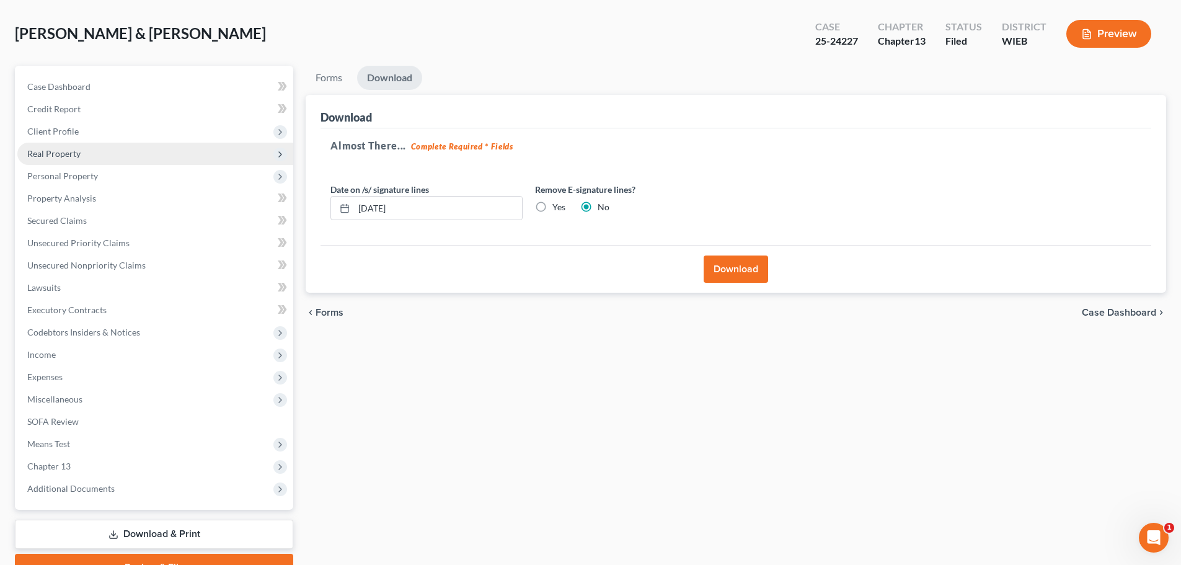
scroll to position [0, 0]
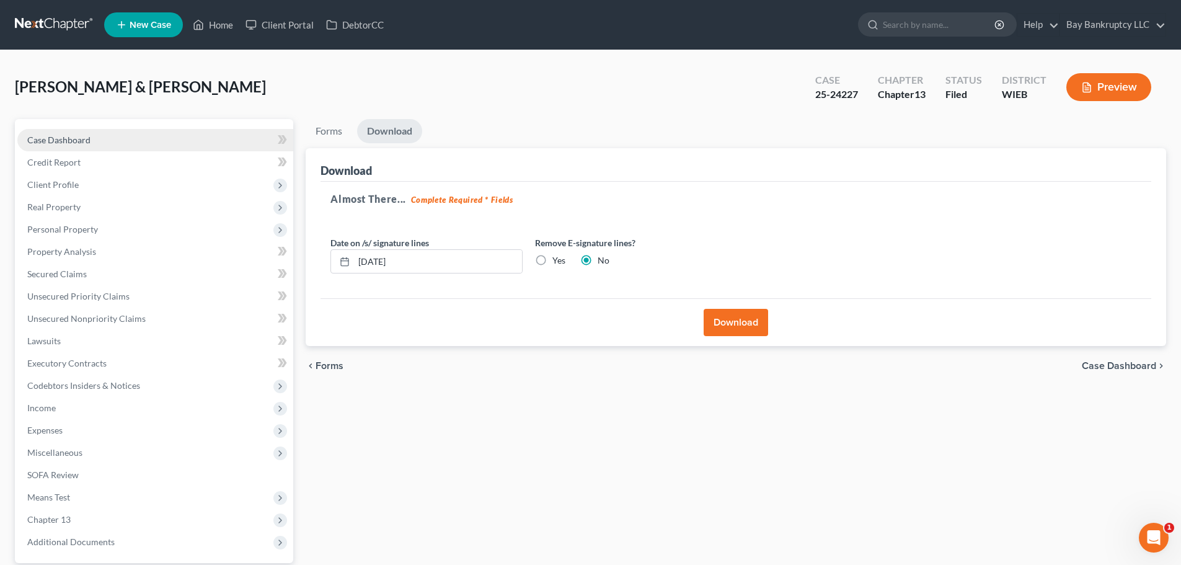
click at [79, 134] on span "Case Dashboard" at bounding box center [58, 139] width 63 height 11
select select "2"
select select "4"
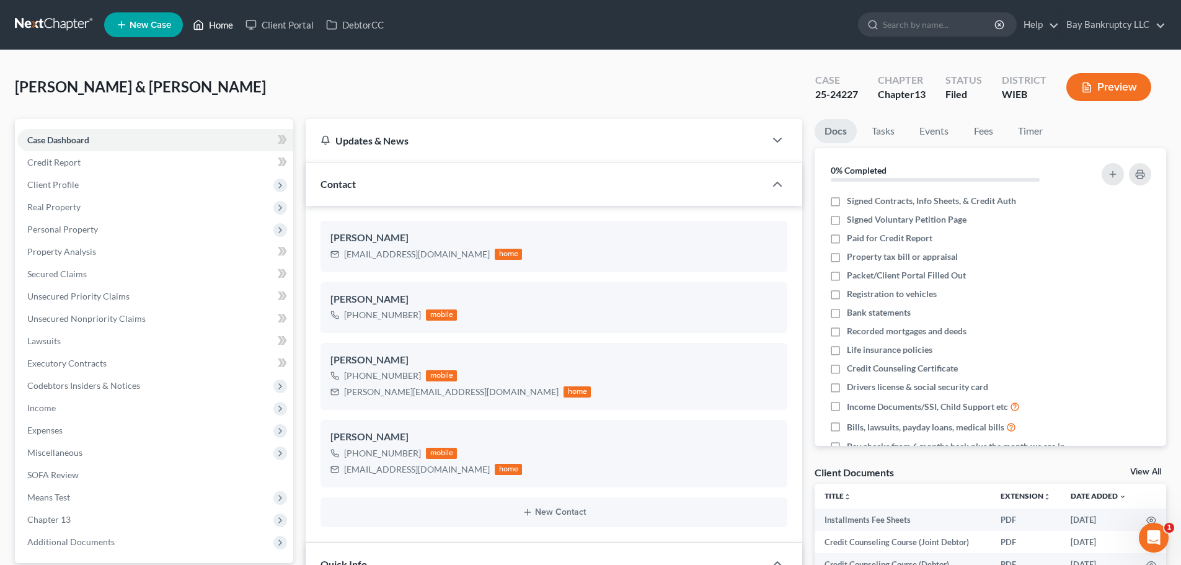
click at [225, 29] on link "Home" at bounding box center [213, 25] width 53 height 22
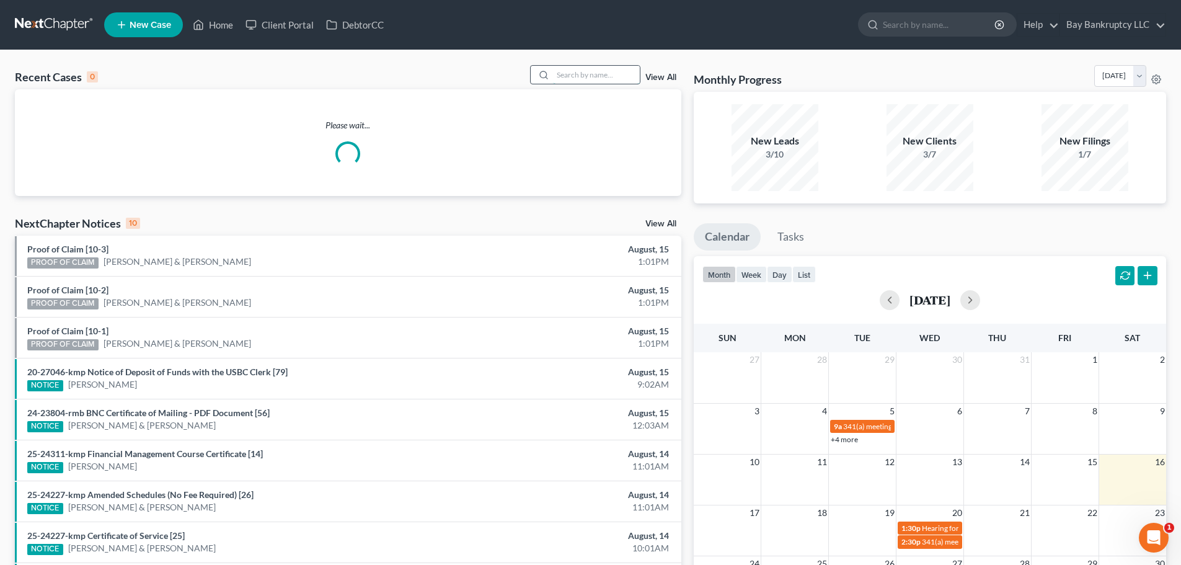
click at [576, 79] on input "search" at bounding box center [596, 75] width 87 height 18
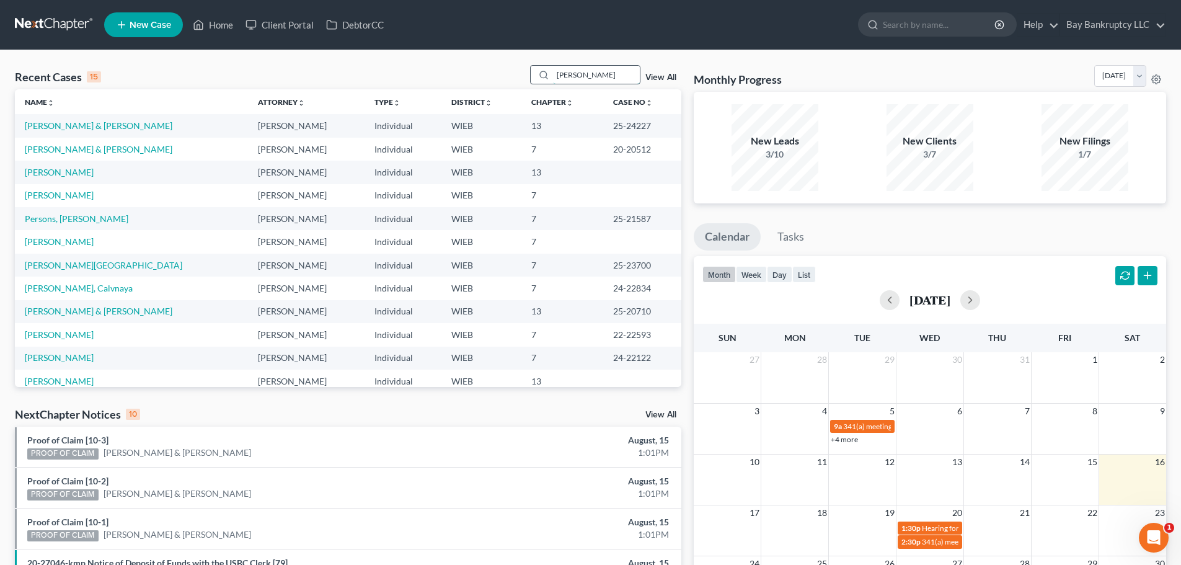
type input "[PERSON_NAME]"
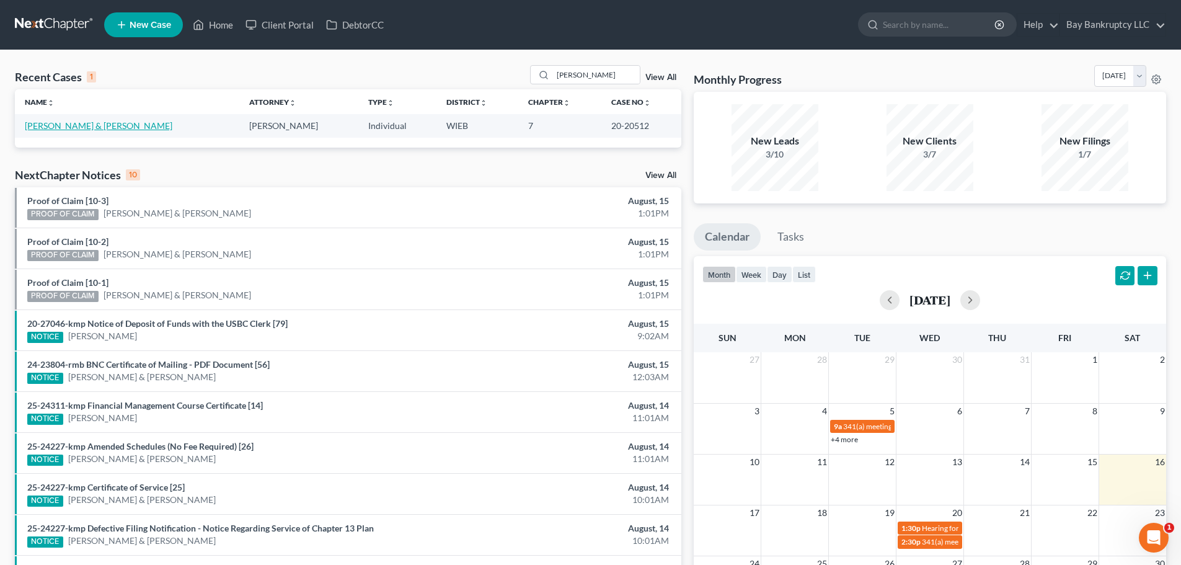
click at [61, 121] on link "[PERSON_NAME] & [PERSON_NAME]" at bounding box center [99, 125] width 148 height 11
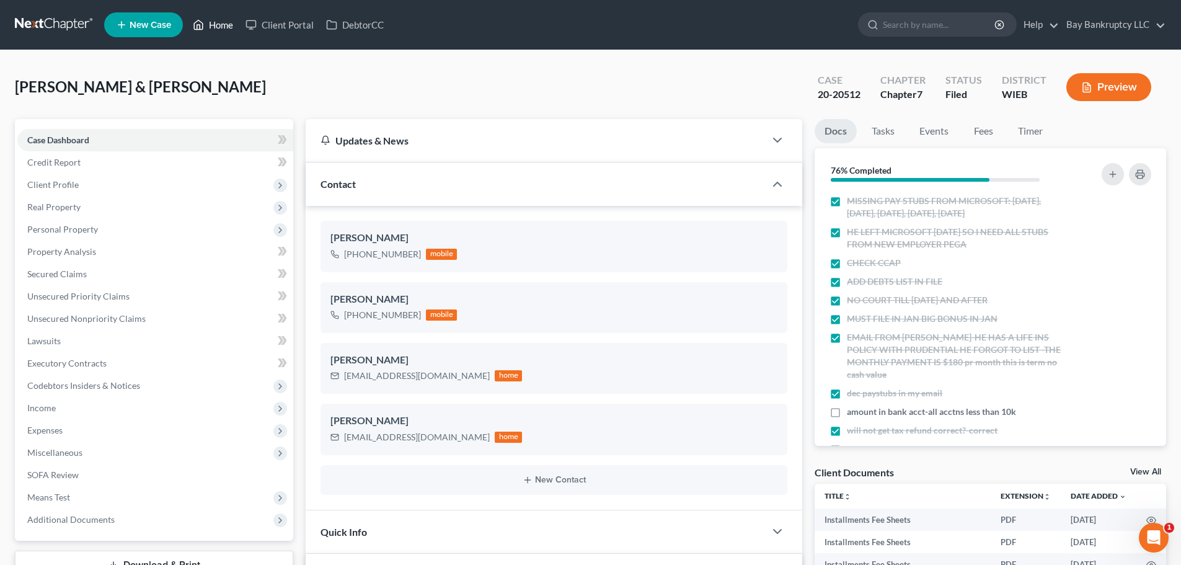
drag, startPoint x: 224, startPoint y: 21, endPoint x: 535, endPoint y: 61, distance: 314.3
click at [224, 21] on link "Home" at bounding box center [213, 25] width 53 height 22
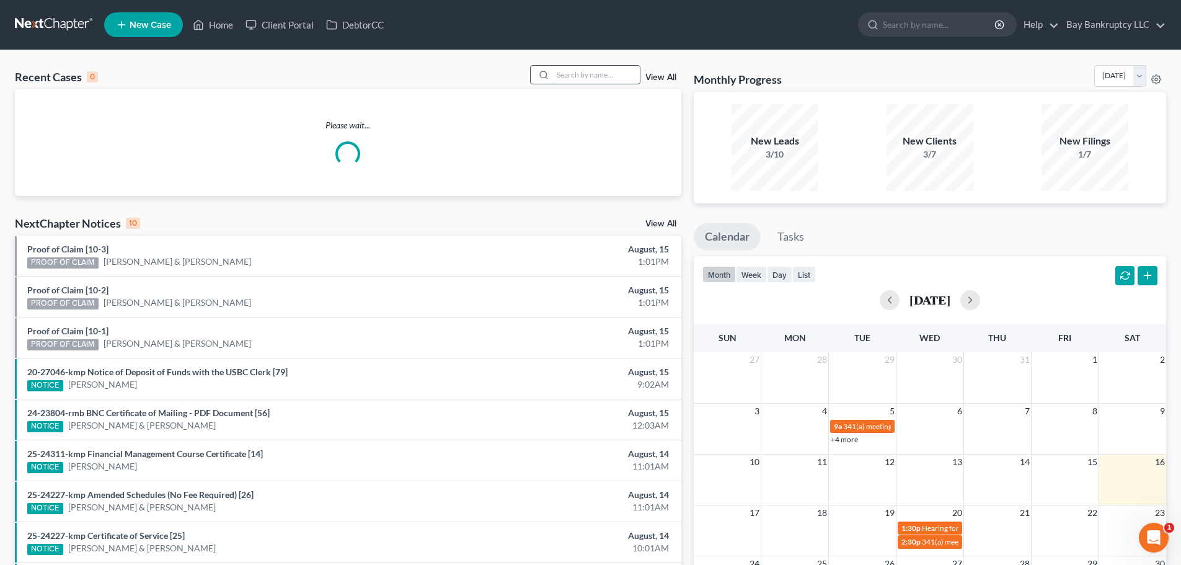
click at [573, 76] on input "search" at bounding box center [596, 75] width 87 height 18
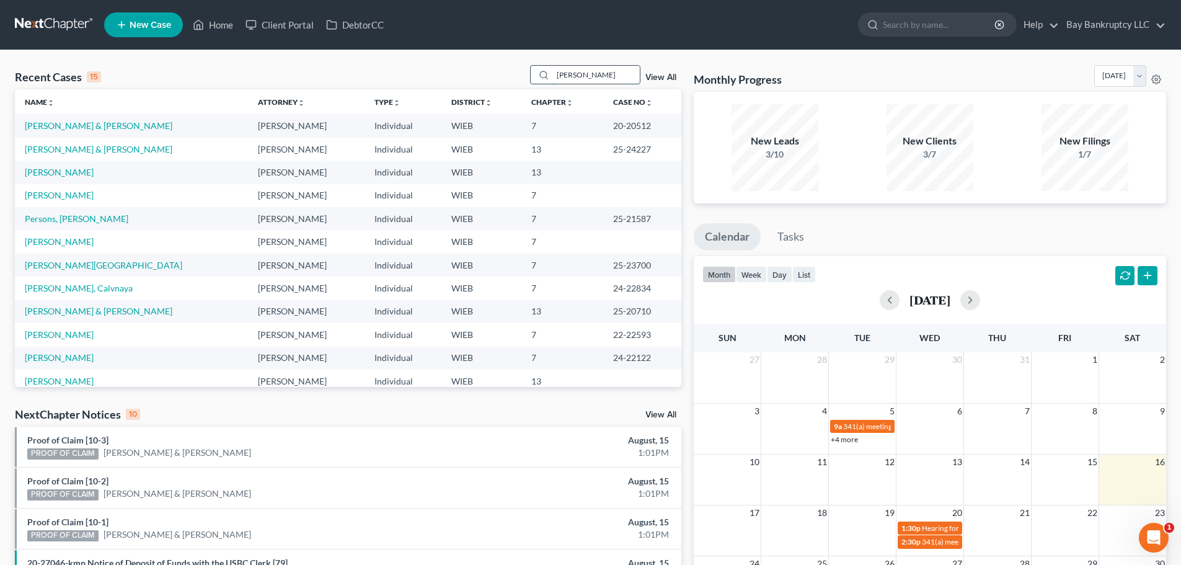
type input "[PERSON_NAME]"
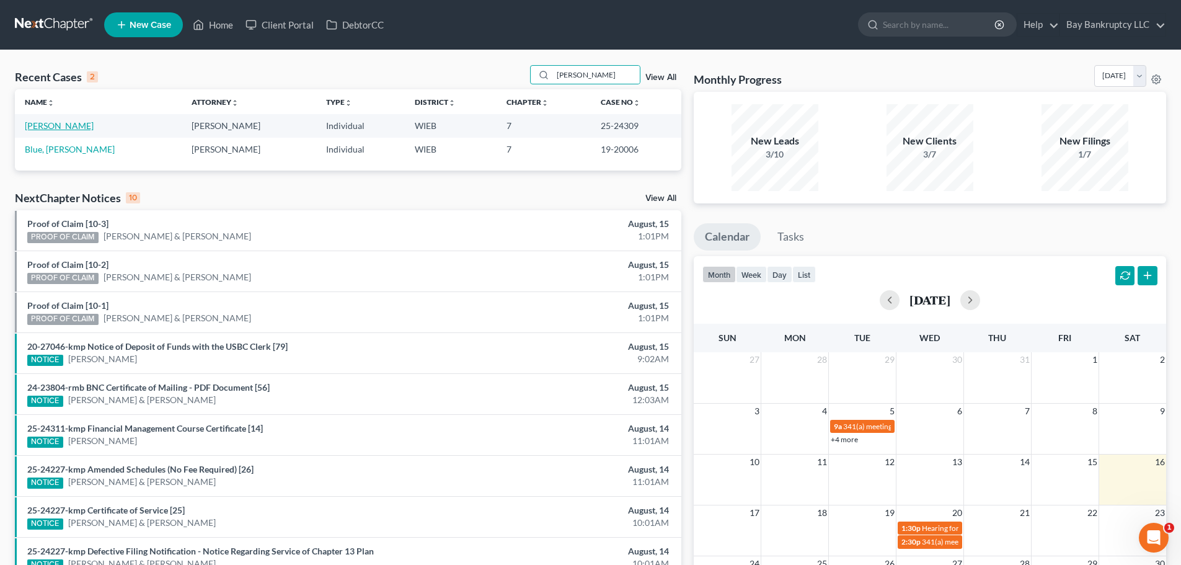
click at [83, 123] on link "[PERSON_NAME]" at bounding box center [59, 125] width 69 height 11
select select "4"
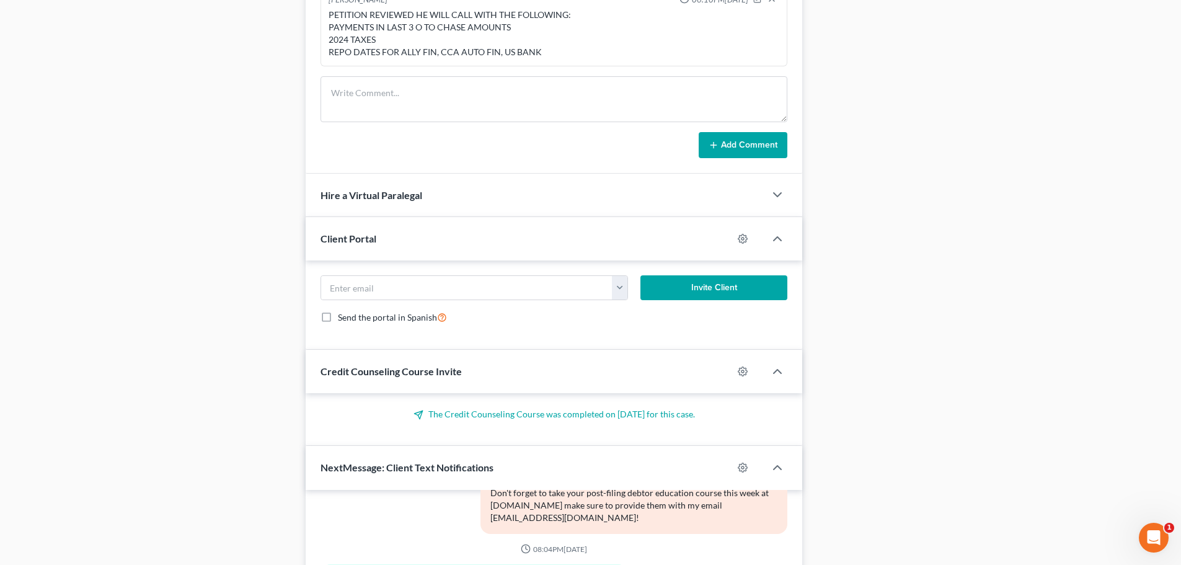
scroll to position [1117, 0]
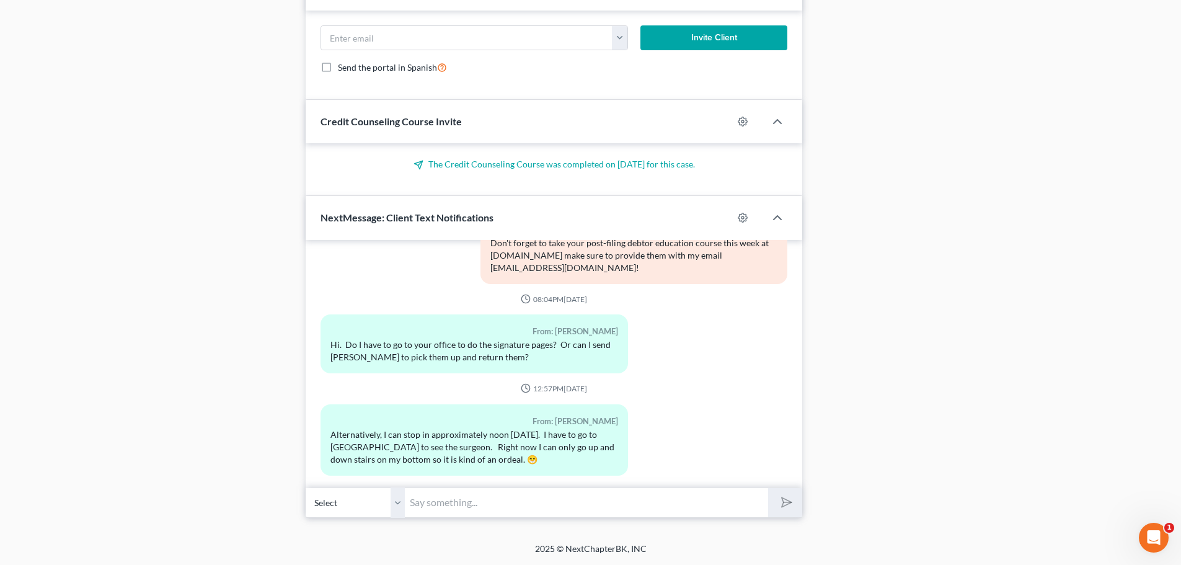
click at [468, 508] on input "text" at bounding box center [586, 502] width 363 height 30
click at [456, 506] on input "Hi [PERSON_NAME]-you can" at bounding box center [586, 502] width 363 height 30
click at [535, 511] on input "Hi [PERSON_NAME]-you can" at bounding box center [586, 502] width 363 height 30
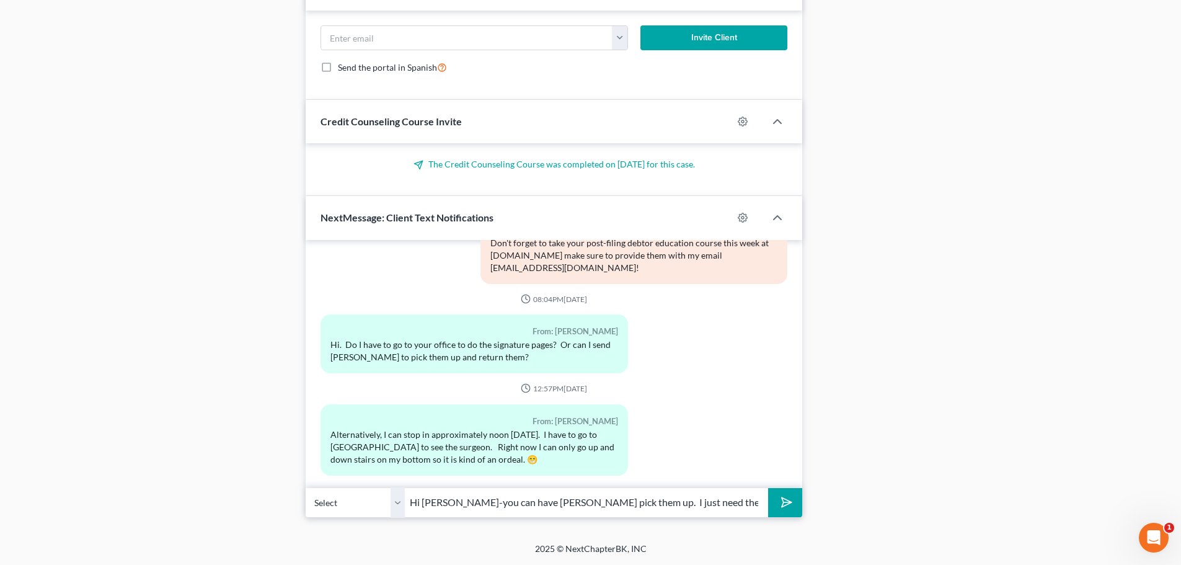
type input "Hi [PERSON_NAME]-you can have [PERSON_NAME] pick them up. I just need them back…"
click at [772, 506] on button "submit" at bounding box center [785, 502] width 34 height 29
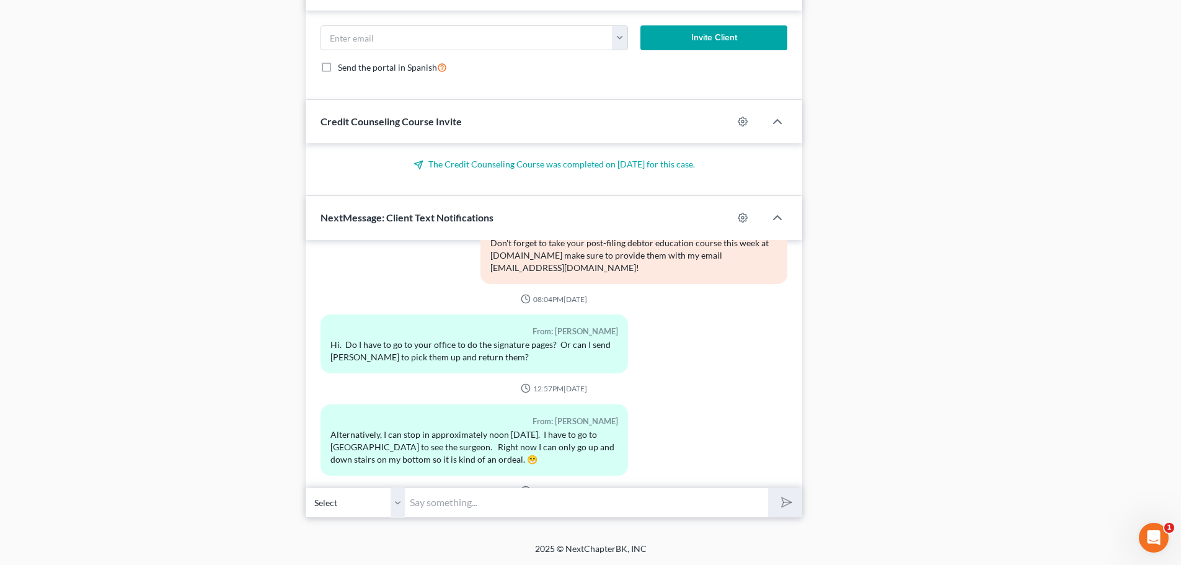
scroll to position [4924, 0]
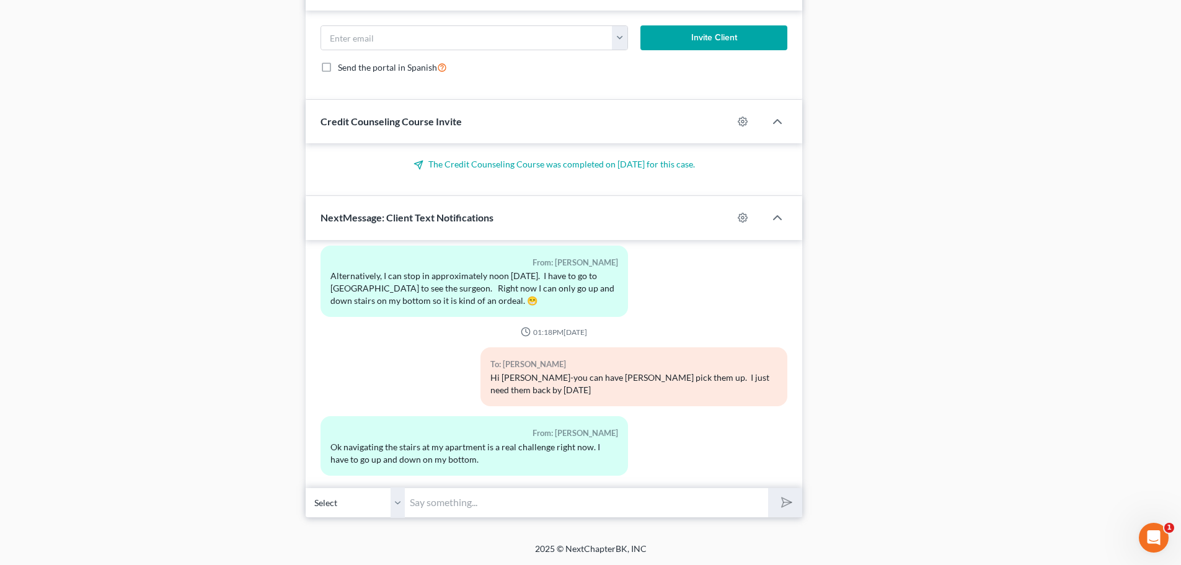
click at [452, 506] on input "text" at bounding box center [586, 502] width 363 height 30
click at [587, 497] on input "Oh No! That sounds miserable." at bounding box center [586, 502] width 363 height 30
type input "Oh No! That sounds miserable."
click at [786, 506] on icon "submit" at bounding box center [783, 501] width 17 height 17
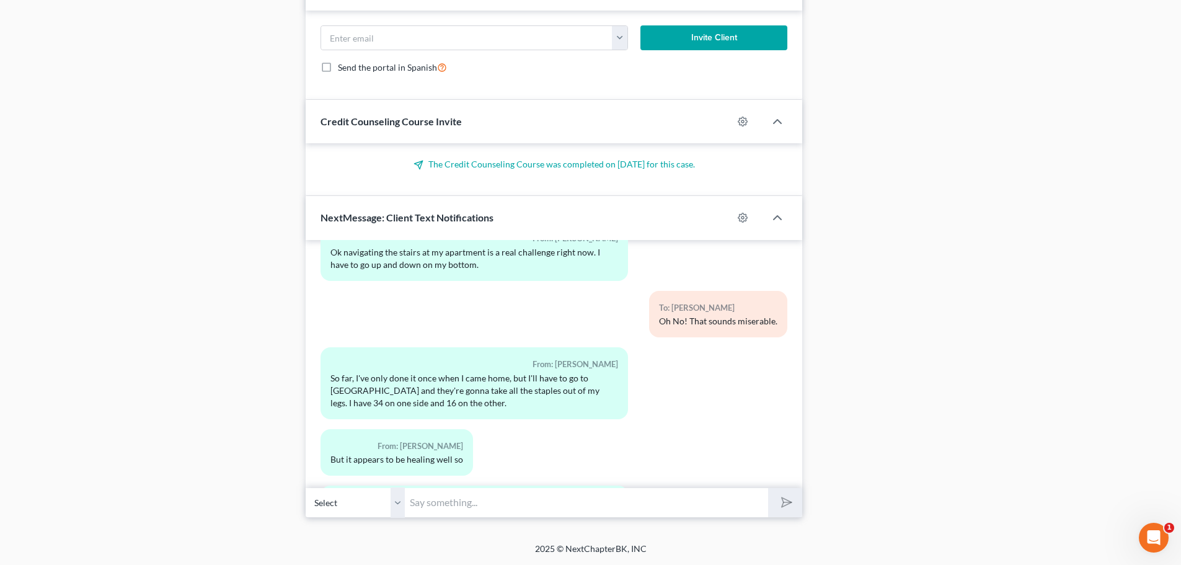
scroll to position [5188, 0]
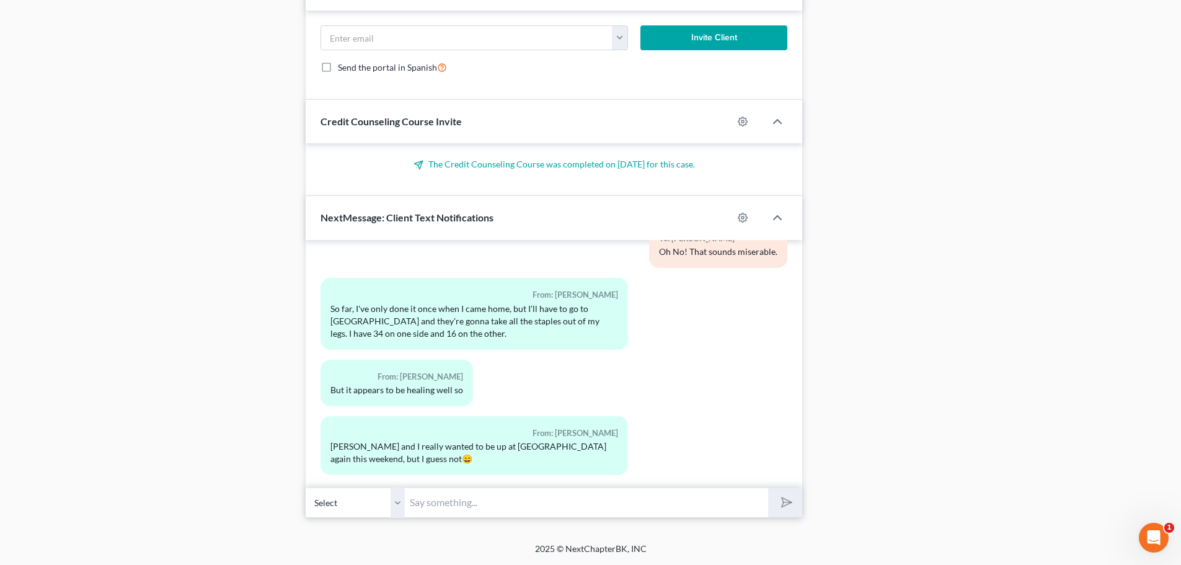
click at [460, 504] on input "text" at bounding box center [586, 502] width 363 height 30
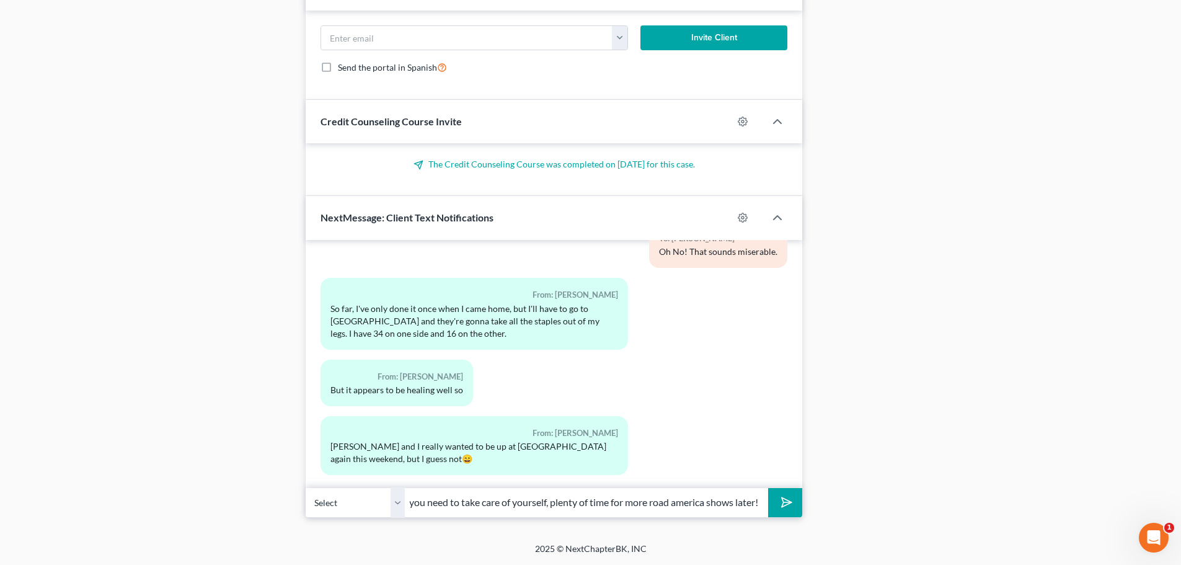
scroll to position [0, 46]
type input "Oh man, you need to take care of yourself, plenty of time for more road America…"
click at [786, 512] on button "submit" at bounding box center [785, 502] width 34 height 29
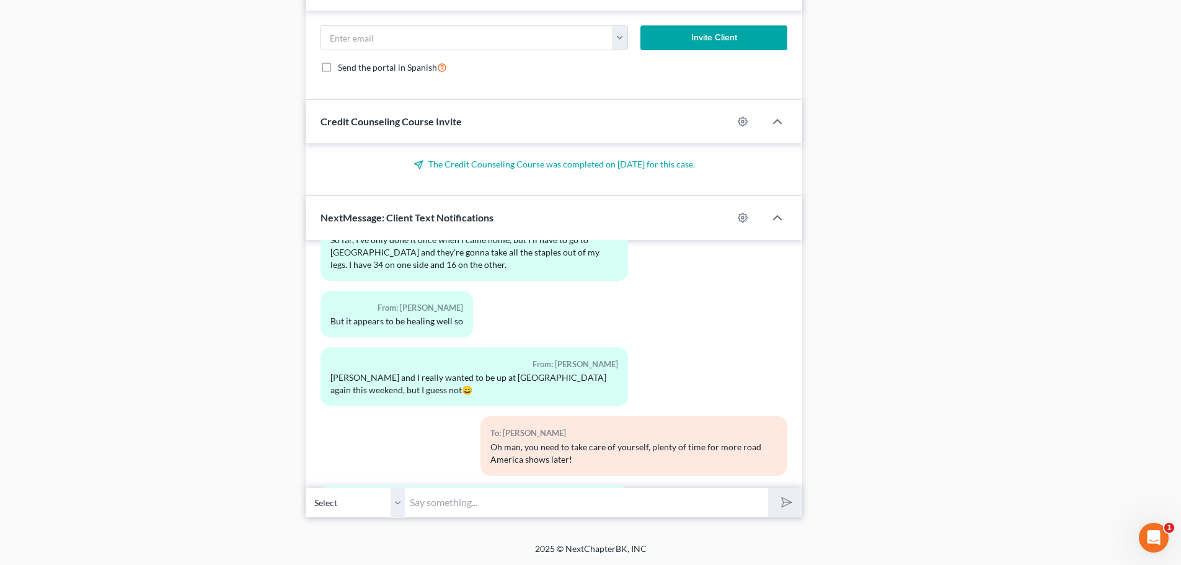
scroll to position [5338, 0]
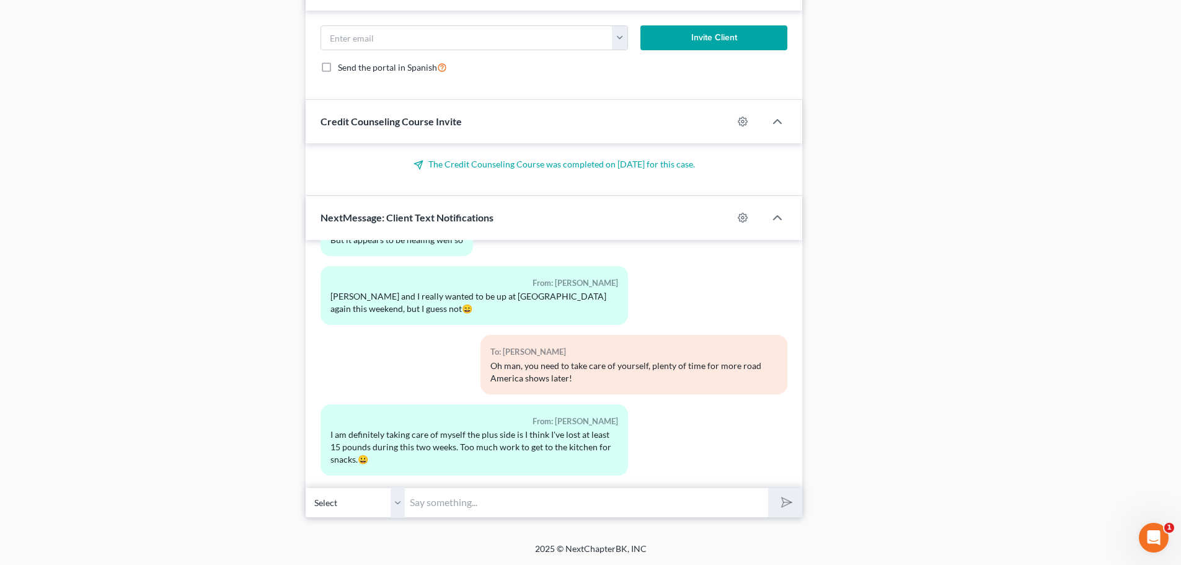
click at [425, 506] on input "text" at bounding box center [586, 502] width 363 height 30
type input "hah! well, I hope it heals soon."
click at [783, 488] on button "submit" at bounding box center [785, 502] width 34 height 29
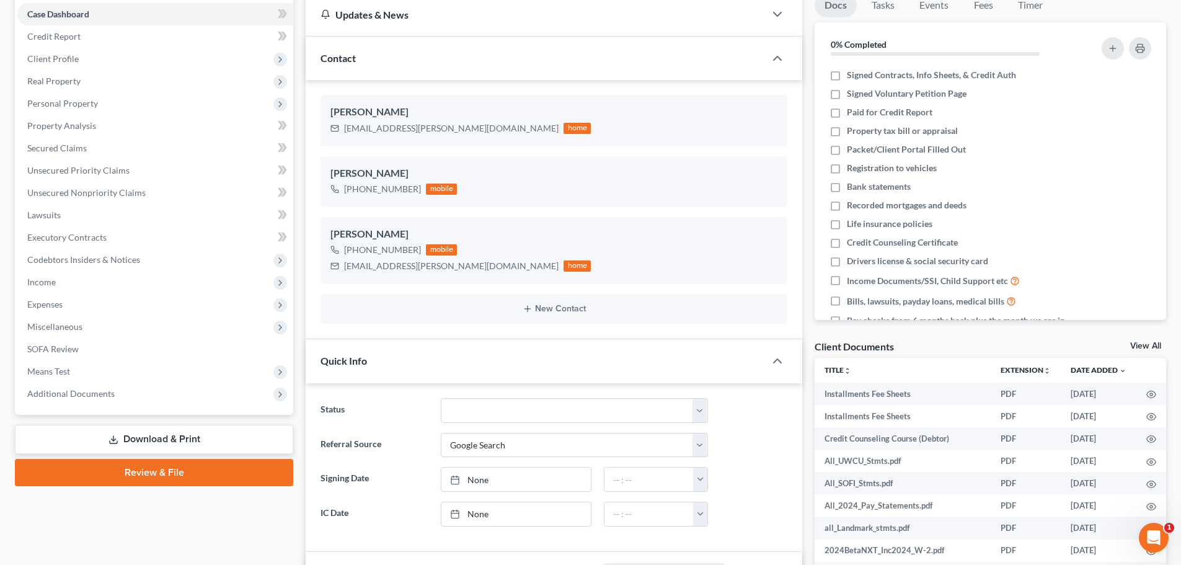
scroll to position [0, 0]
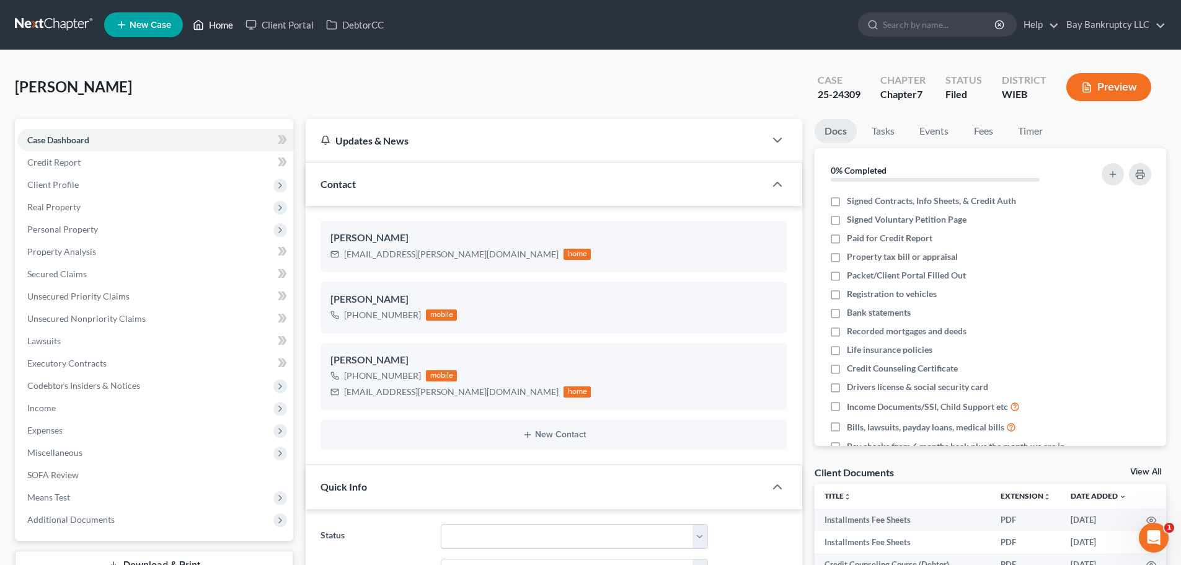
click at [214, 23] on link "Home" at bounding box center [213, 25] width 53 height 22
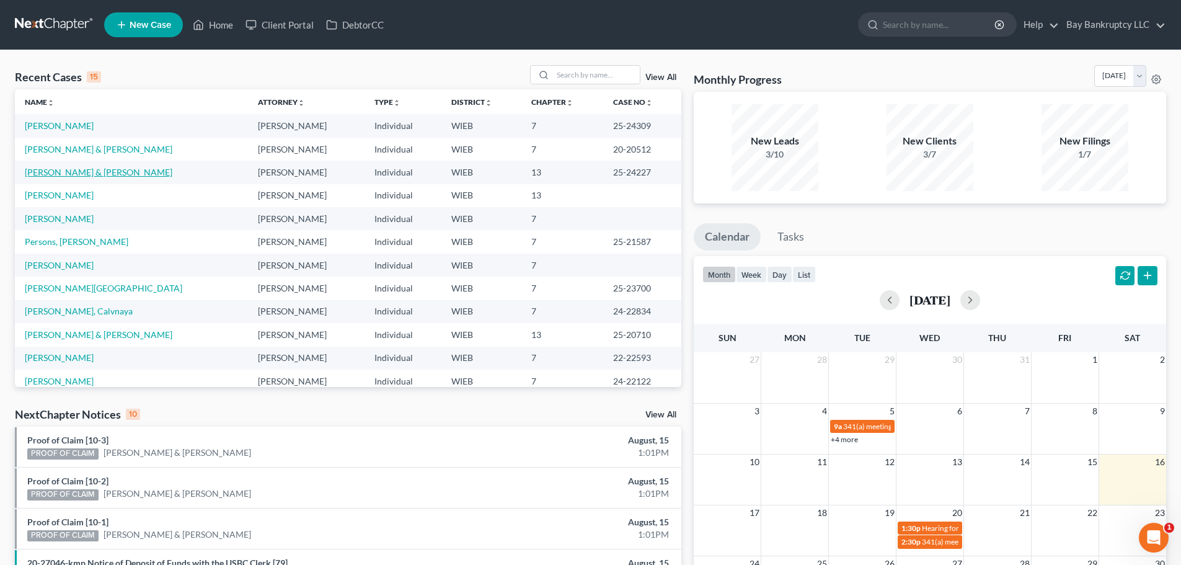
click at [71, 169] on link "[PERSON_NAME] & [PERSON_NAME]" at bounding box center [99, 172] width 148 height 11
select select "4"
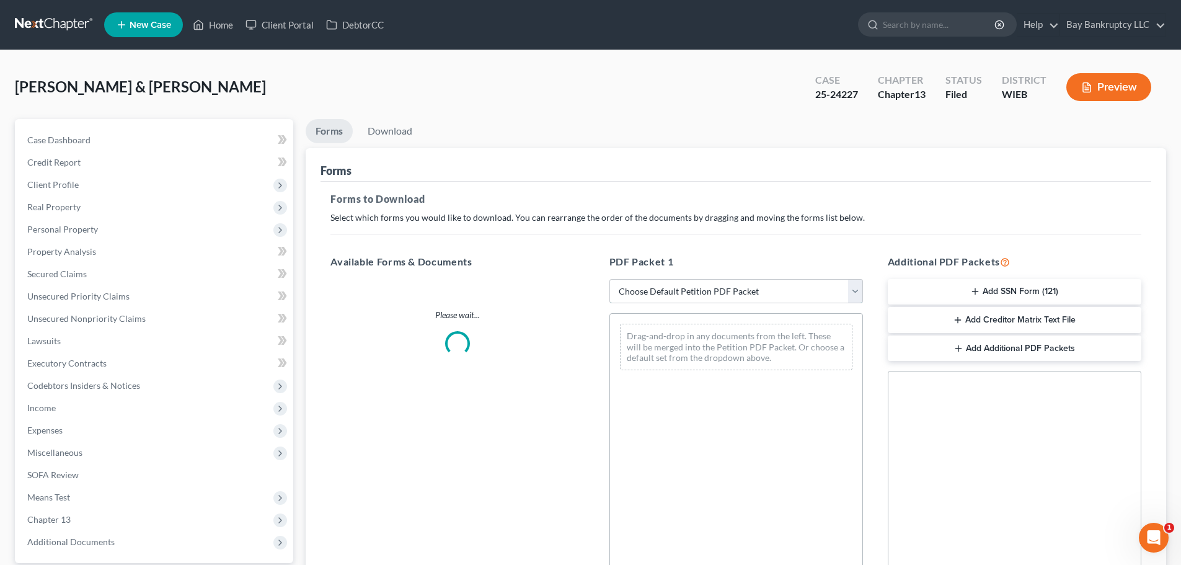
click at [690, 288] on select "Choose Default Petition PDF Packet Complete Bankruptcy Petition (all forms and …" at bounding box center [735, 291] width 253 height 25
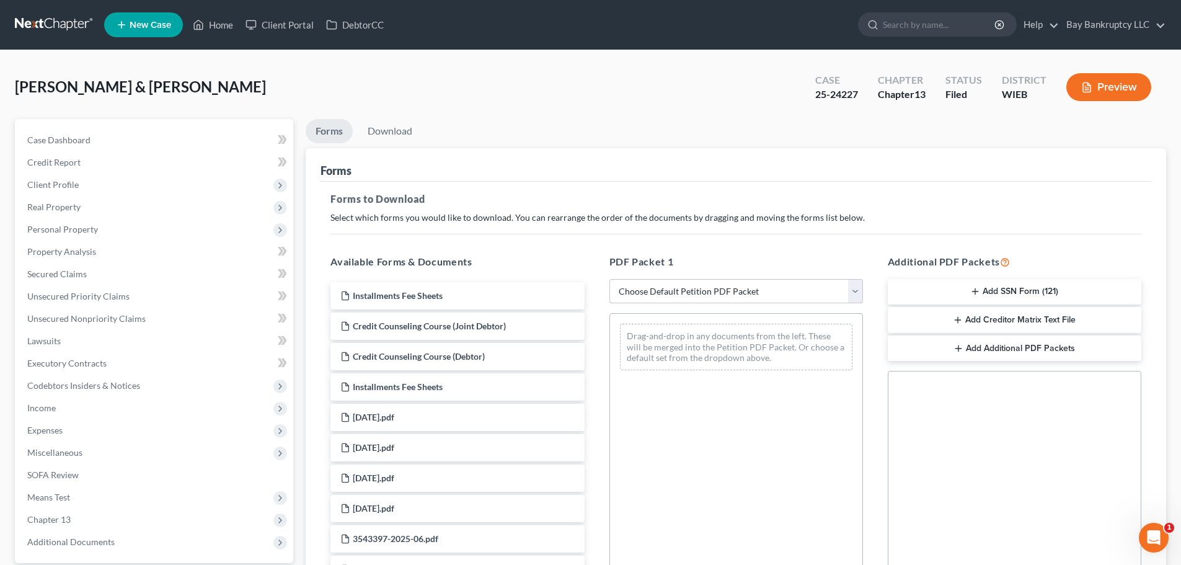
select select "3"
click at [609, 279] on select "Choose Default Petition PDF Packet Complete Bankruptcy Petition (all forms and …" at bounding box center [735, 291] width 253 height 25
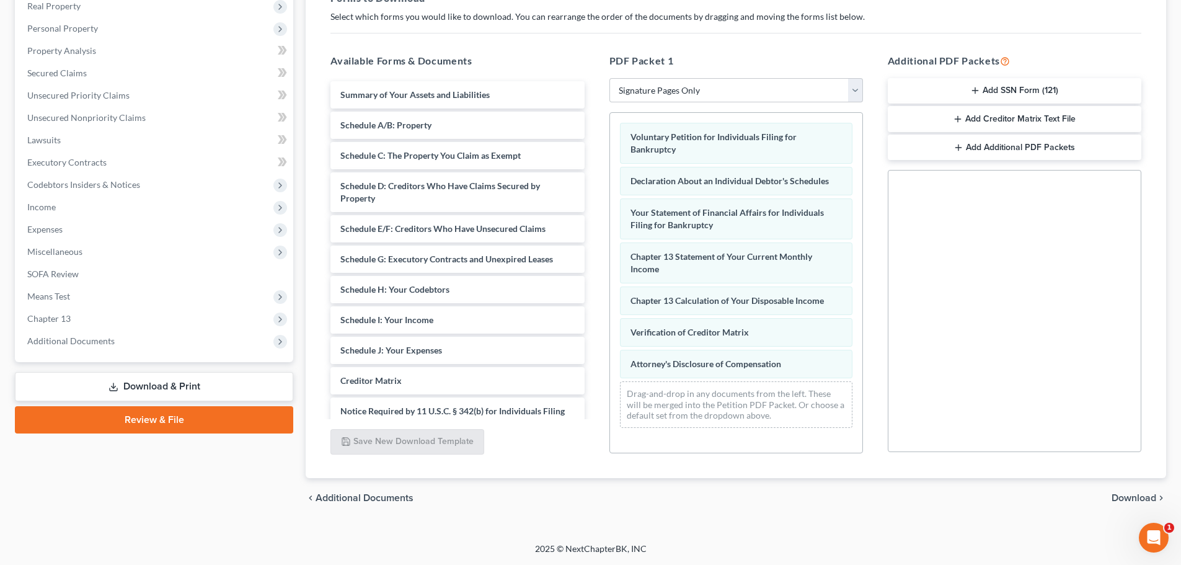
click at [1115, 496] on span "Download" at bounding box center [1133, 498] width 45 height 10
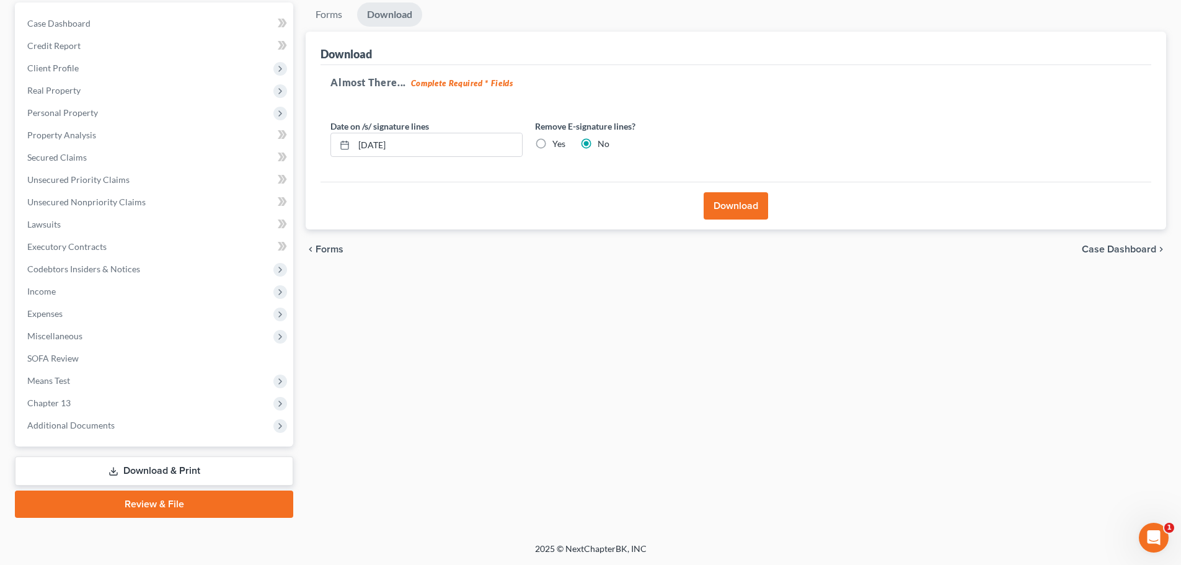
scroll to position [117, 0]
click at [382, 144] on input "[DATE]" at bounding box center [438, 145] width 168 height 24
type input "[DATE]"
click at [748, 199] on button "Download" at bounding box center [735, 205] width 64 height 27
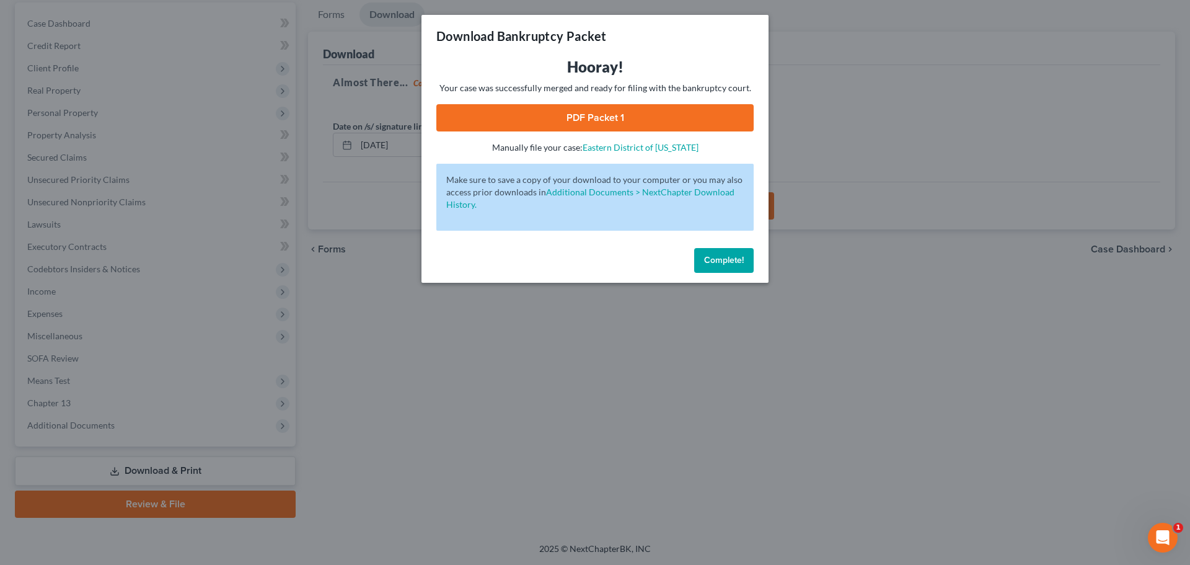
click at [606, 117] on link "PDF Packet 1" at bounding box center [594, 117] width 317 height 27
click at [723, 268] on button "Complete!" at bounding box center [723, 260] width 59 height 25
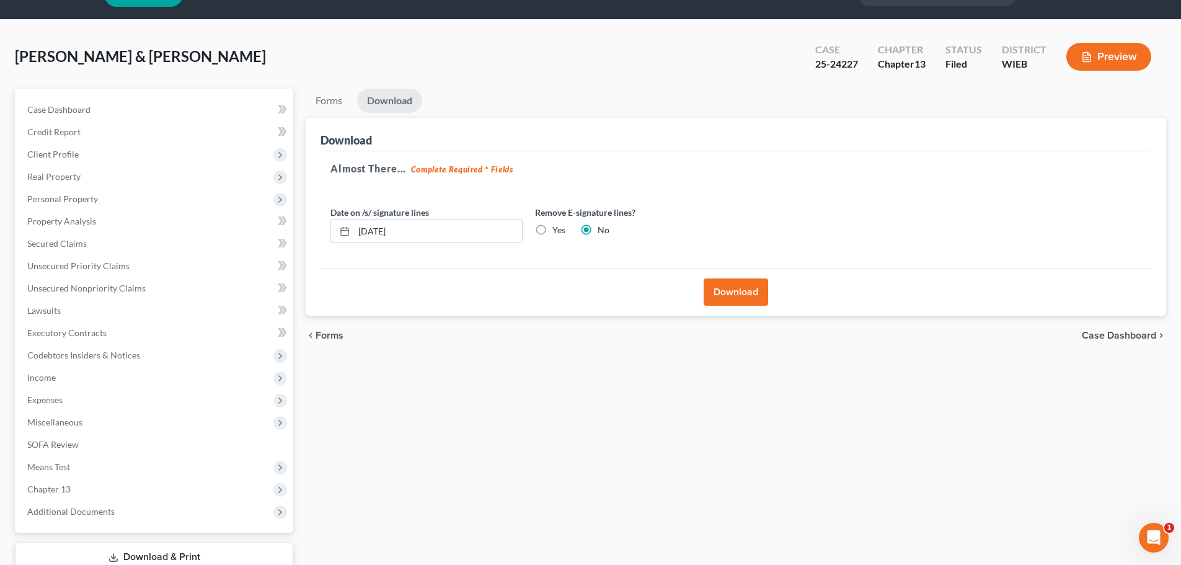
scroll to position [0, 0]
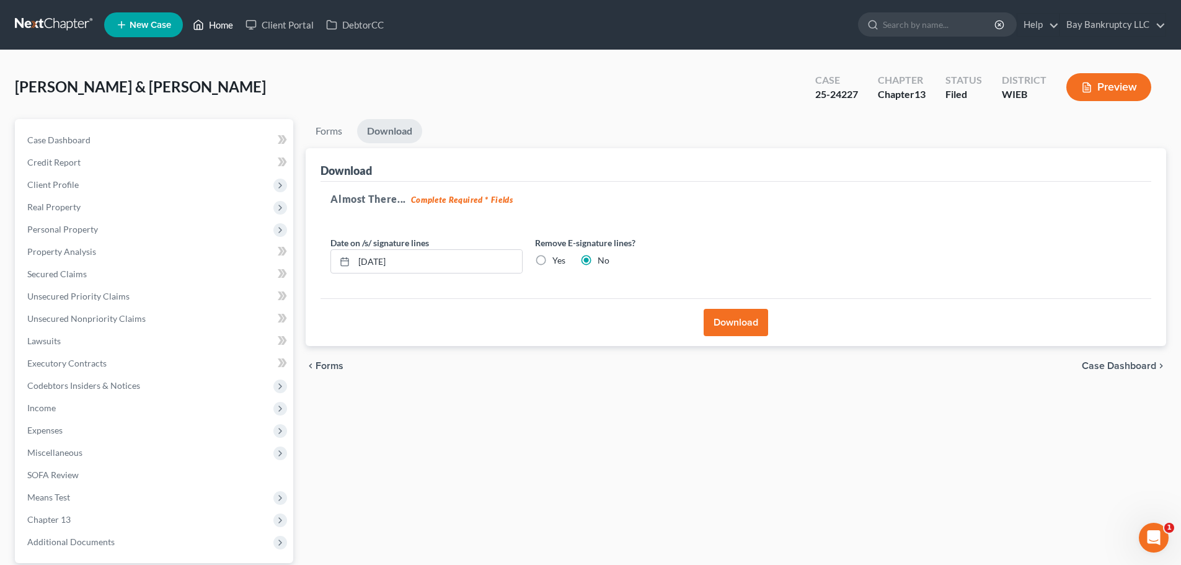
click at [207, 26] on link "Home" at bounding box center [213, 25] width 53 height 22
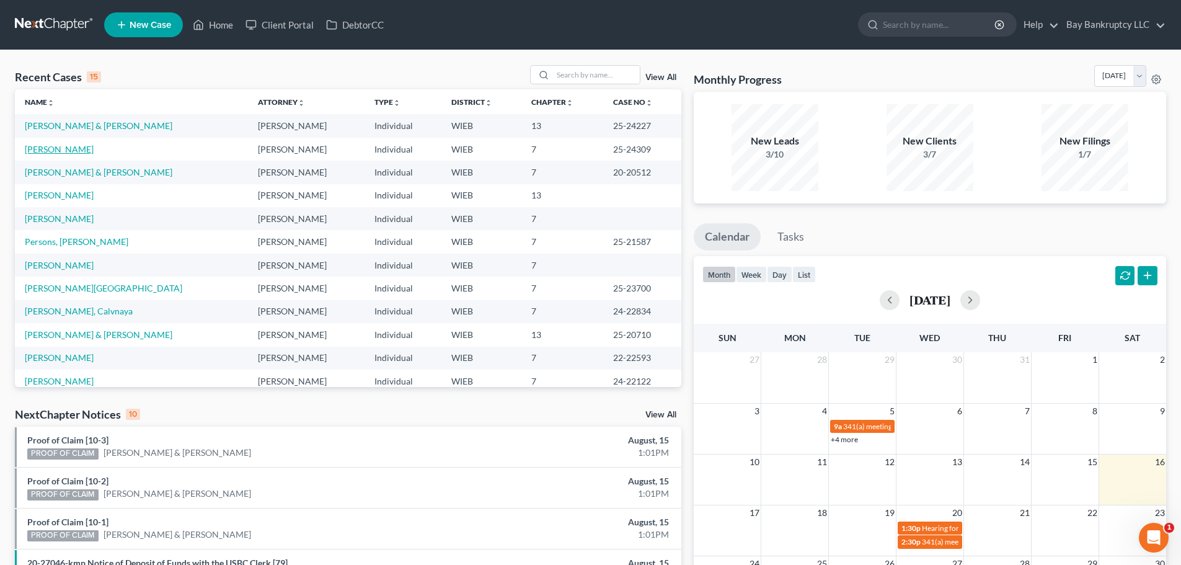
click at [66, 151] on link "[PERSON_NAME]" at bounding box center [59, 149] width 69 height 11
select select "2"
select select "4"
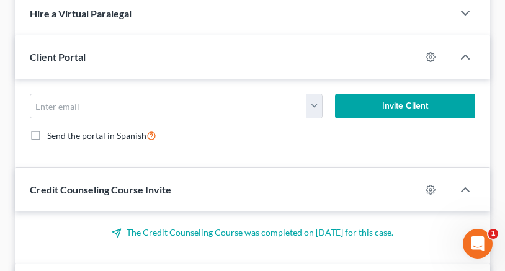
scroll to position [5444, 0]
